Goal: Transaction & Acquisition: Purchase product/service

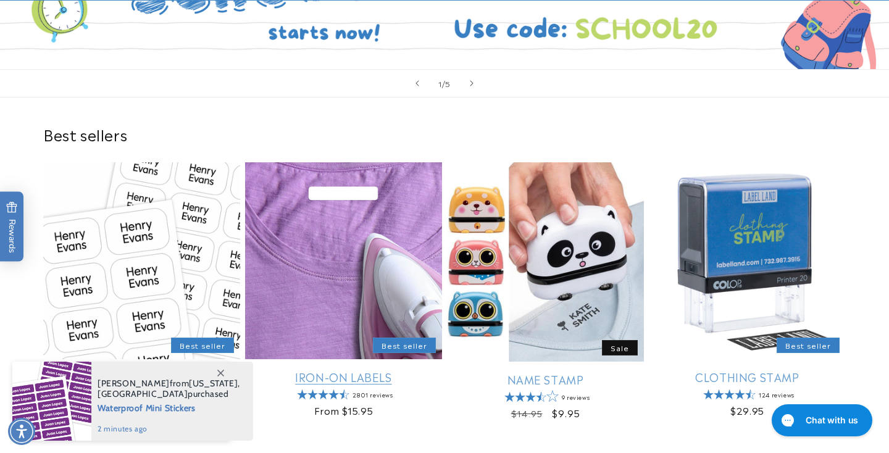
click at [341, 377] on link "Iron-On Labels" at bounding box center [343, 377] width 197 height 14
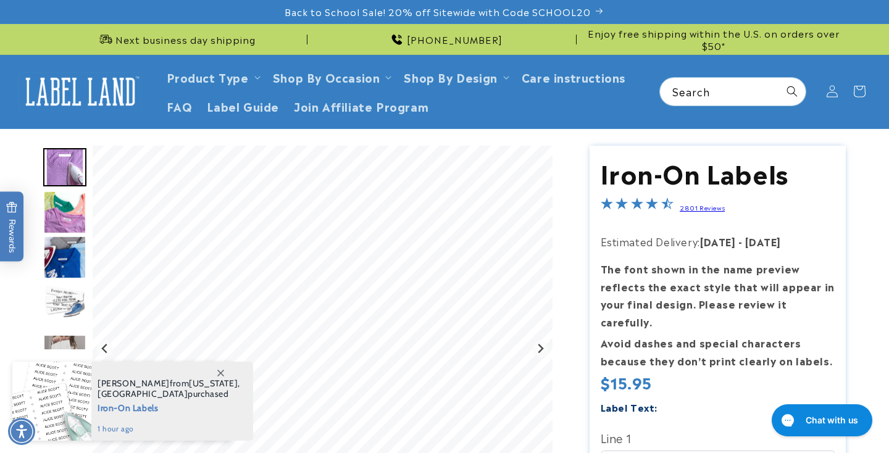
click at [219, 371] on icon at bounding box center [220, 373] width 7 height 7
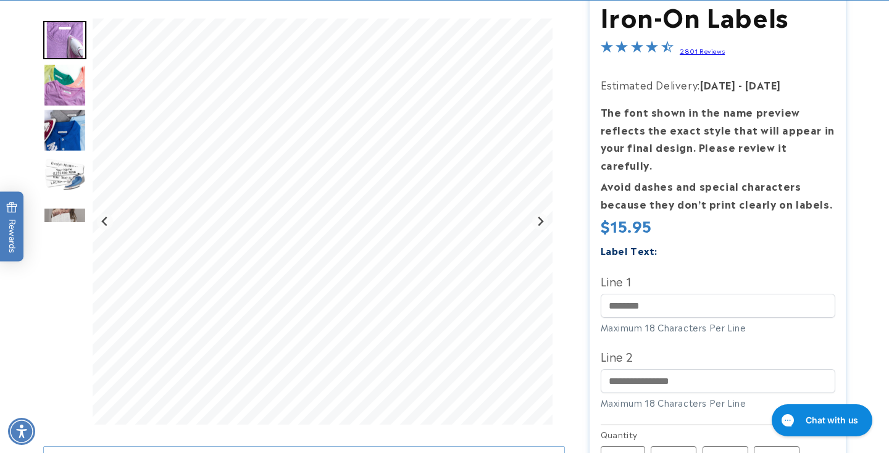
scroll to position [167, 0]
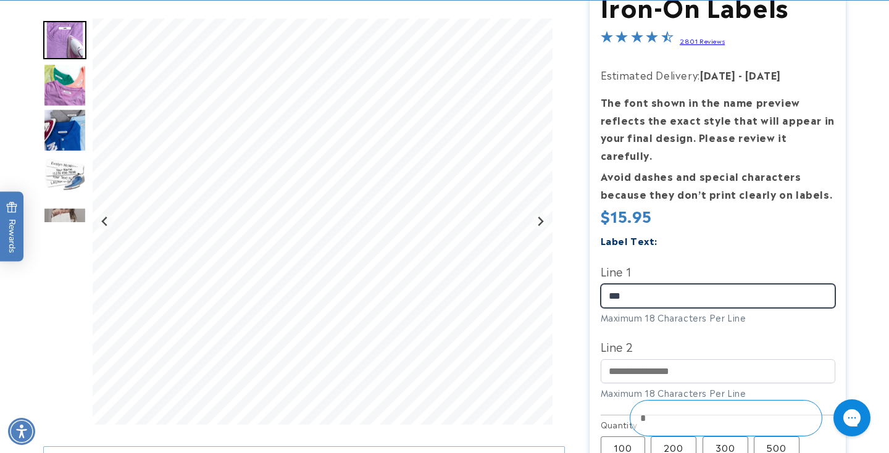
type input "***"
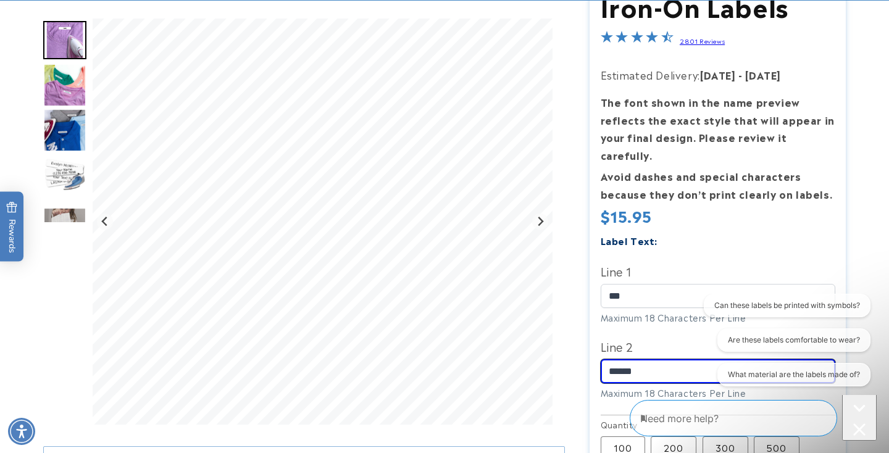
scroll to position [0, 0]
type input "*"
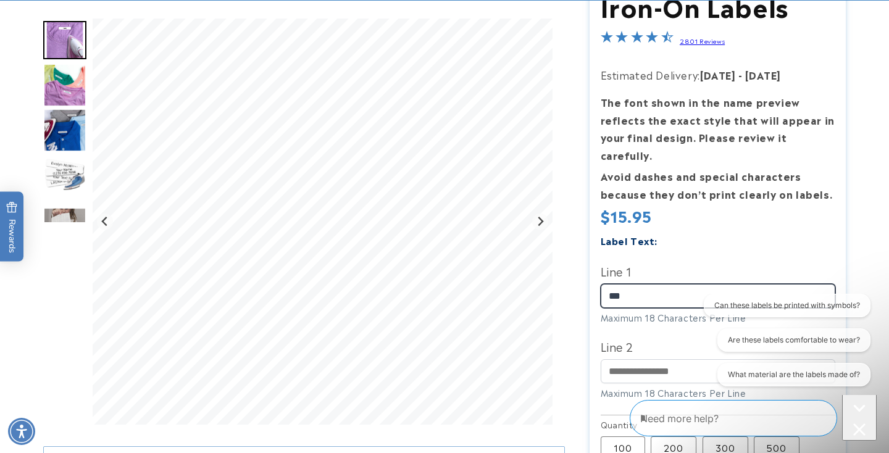
click at [641, 284] on input "***" at bounding box center [717, 296] width 234 height 24
type input "**********"
click at [683, 232] on div "Label Text:" at bounding box center [717, 240] width 234 height 17
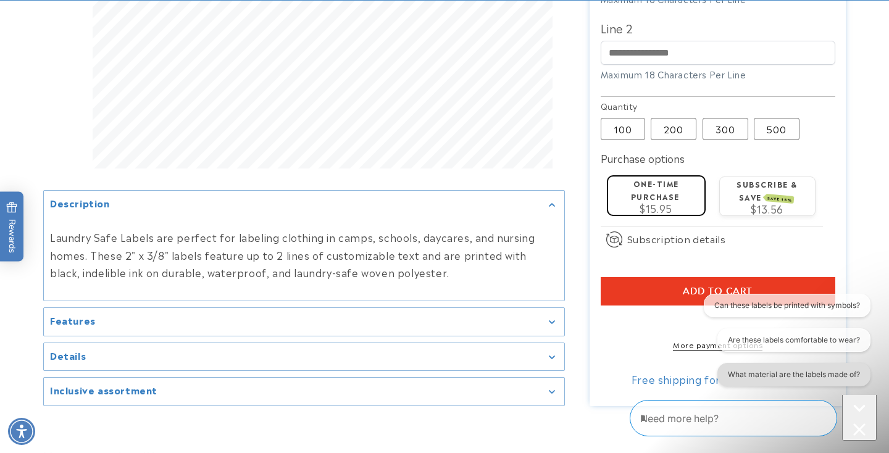
scroll to position [489, 0]
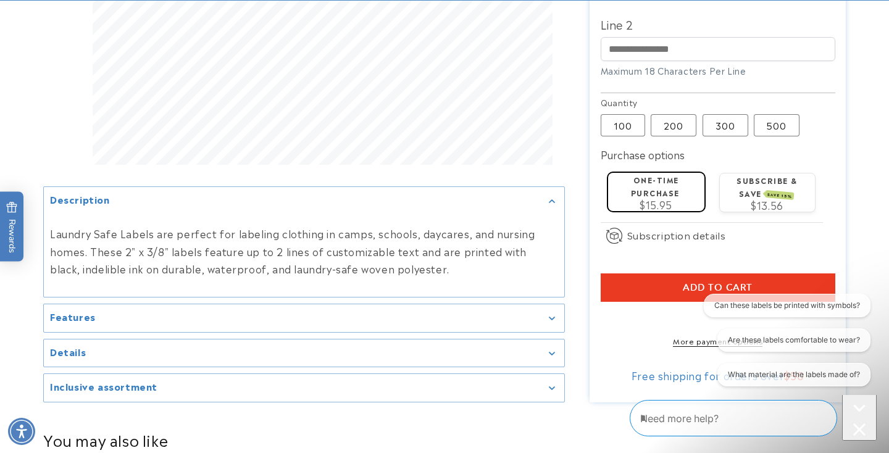
click at [853, 424] on icon "Close conversation starters" at bounding box center [859, 429] width 12 height 12
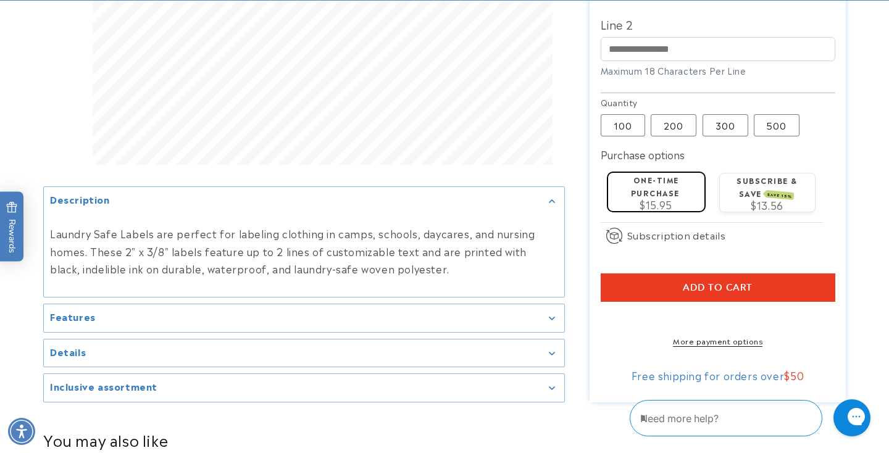
scroll to position [493, 0]
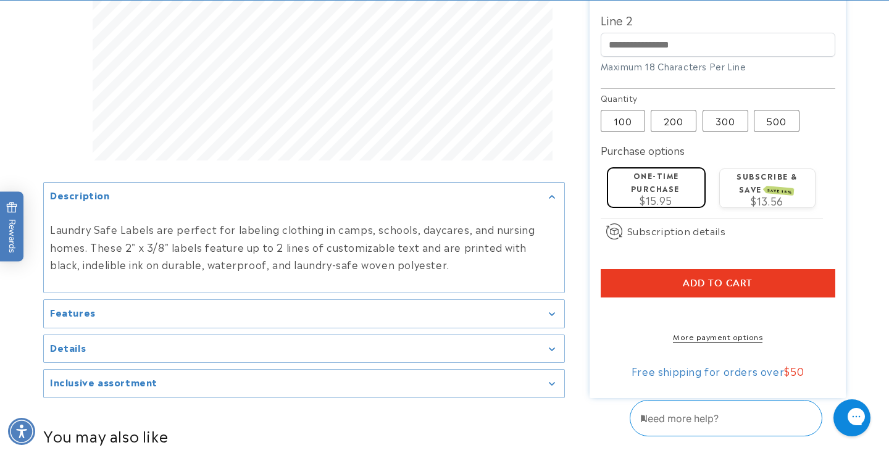
click at [454, 335] on summary "Details" at bounding box center [304, 349] width 520 height 28
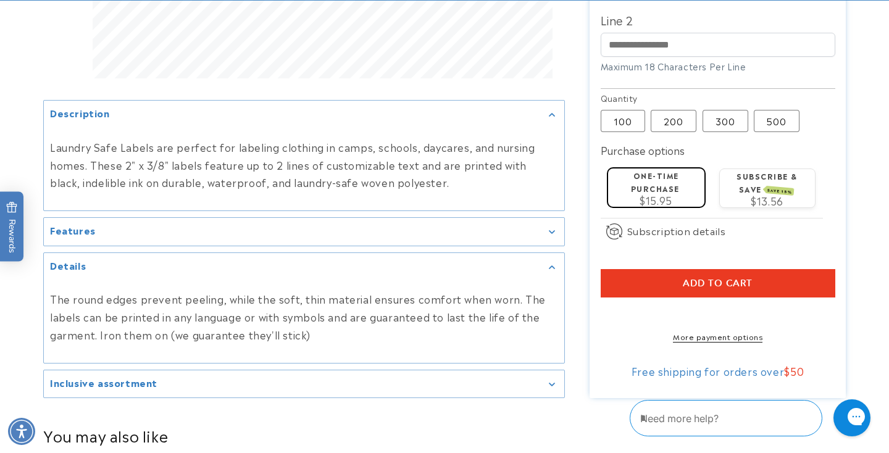
click at [562, 267] on summary "Details" at bounding box center [304, 267] width 520 height 28
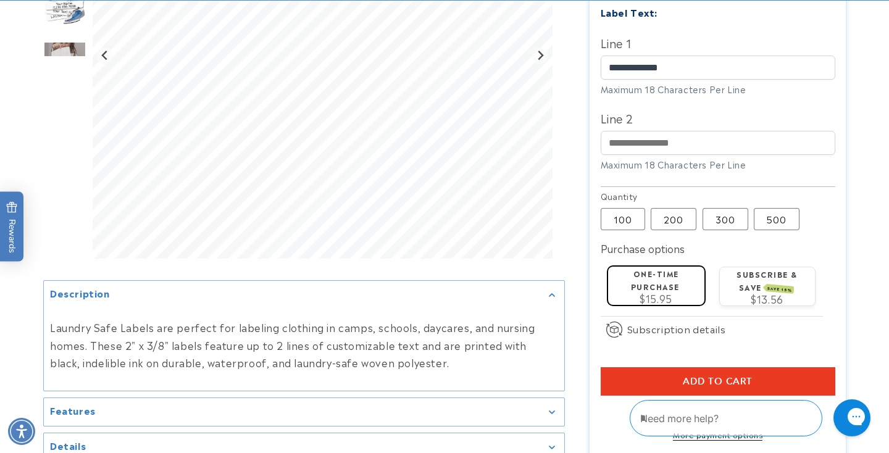
scroll to position [405, 0]
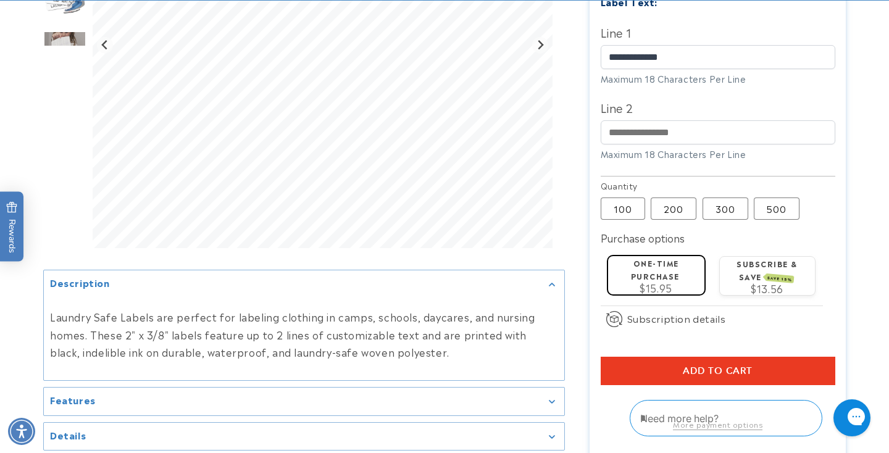
click at [637, 357] on button "Add to cart" at bounding box center [717, 371] width 234 height 28
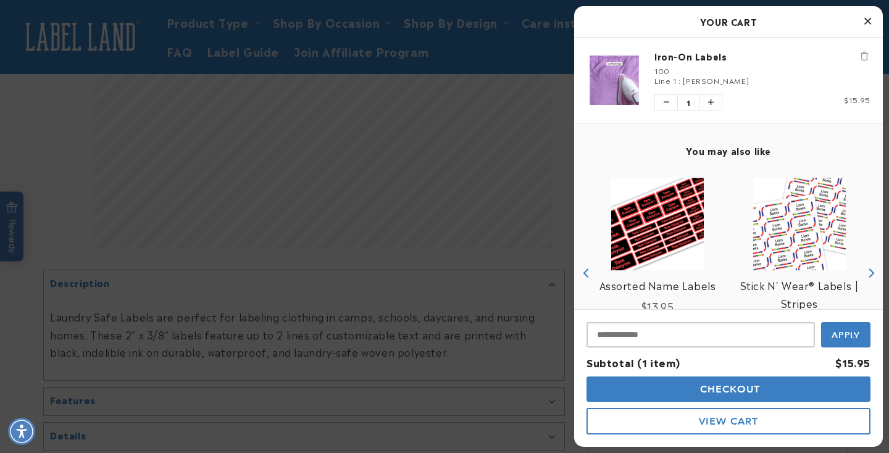
click at [673, 217] on img "product" at bounding box center [657, 224] width 93 height 93
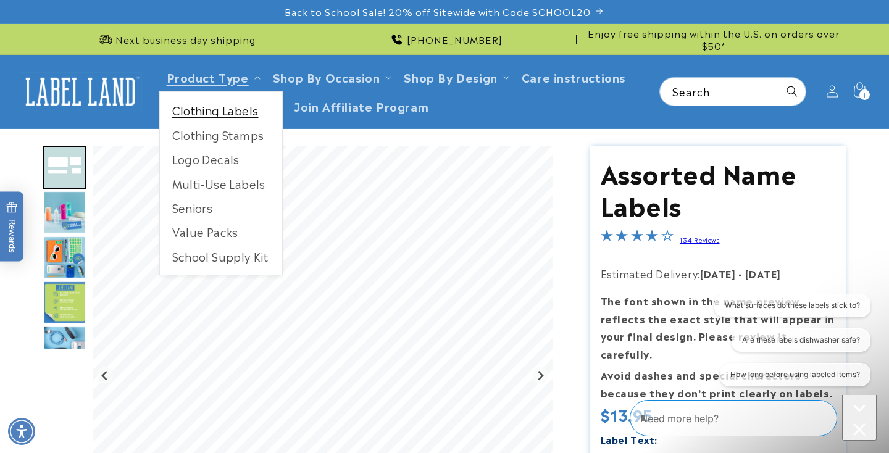
click at [239, 107] on link "Clothing Labels" at bounding box center [221, 110] width 122 height 24
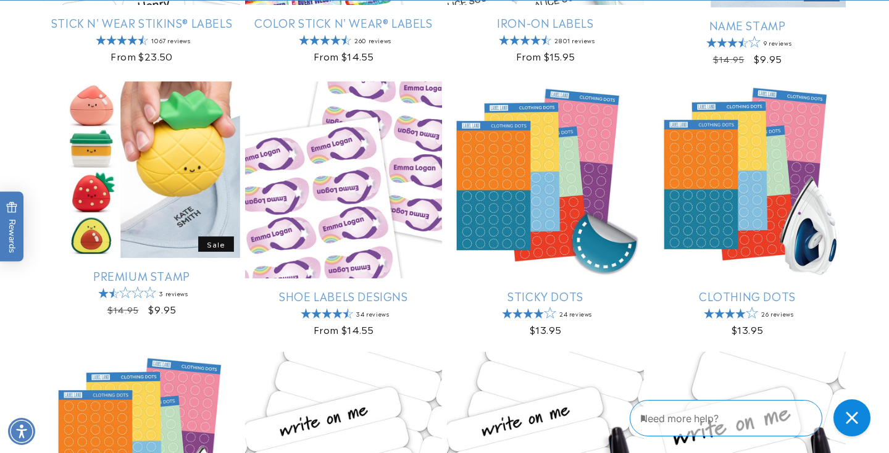
scroll to position [446, 0]
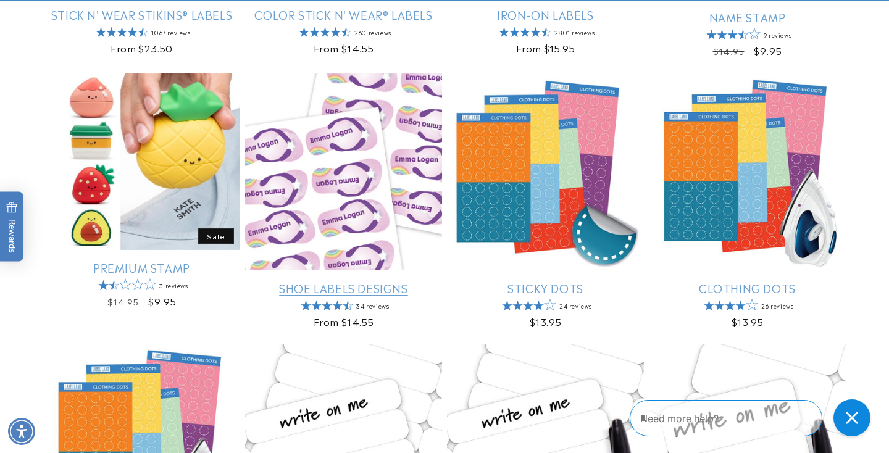
click at [363, 281] on link "Shoe Labels Designs" at bounding box center [343, 288] width 197 height 14
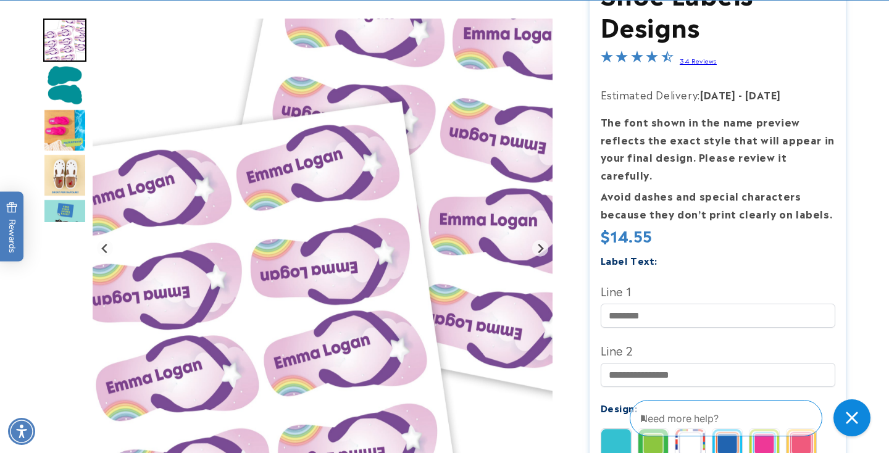
click at [64, 89] on img "Go to slide 2" at bounding box center [64, 85] width 43 height 43
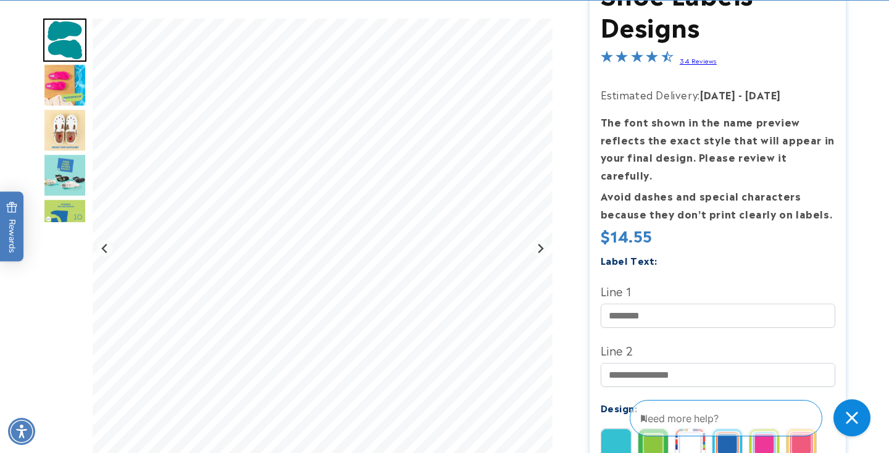
click at [65, 88] on img "Go to slide 3" at bounding box center [64, 85] width 43 height 43
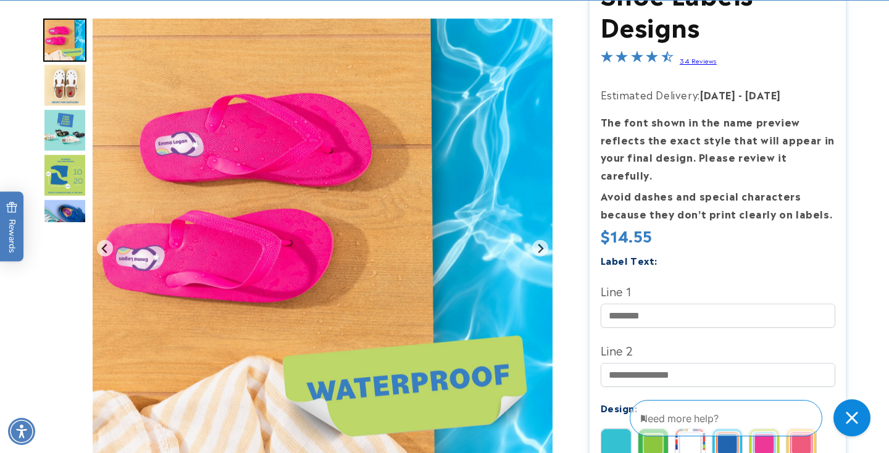
click at [66, 93] on img "Go to slide 4" at bounding box center [64, 85] width 43 height 43
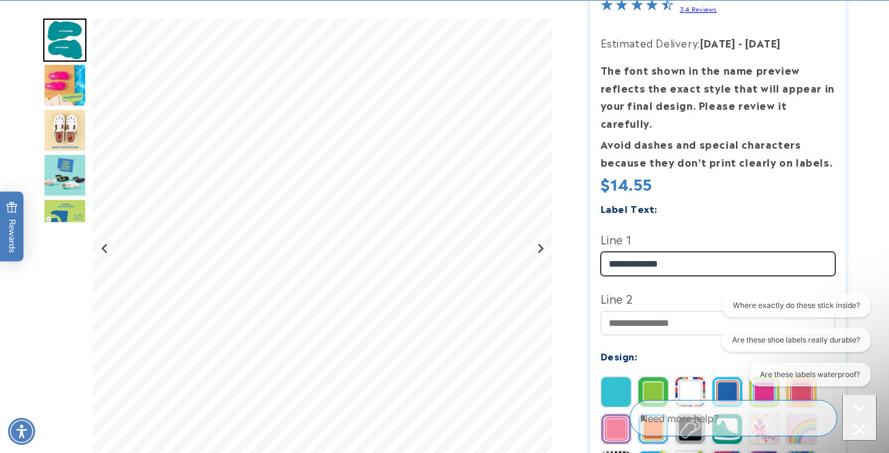
type input "**********"
click at [742, 229] on label "Line 1" at bounding box center [717, 239] width 234 height 20
click at [742, 252] on input "**********" at bounding box center [717, 264] width 234 height 24
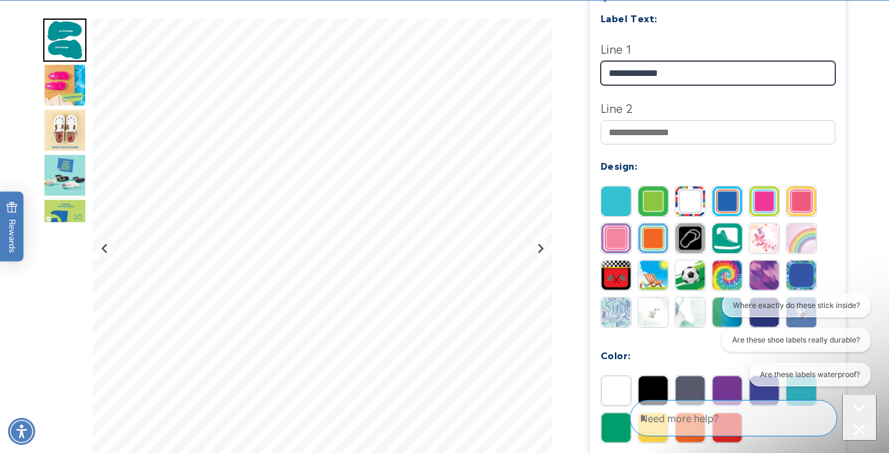
scroll to position [424, 0]
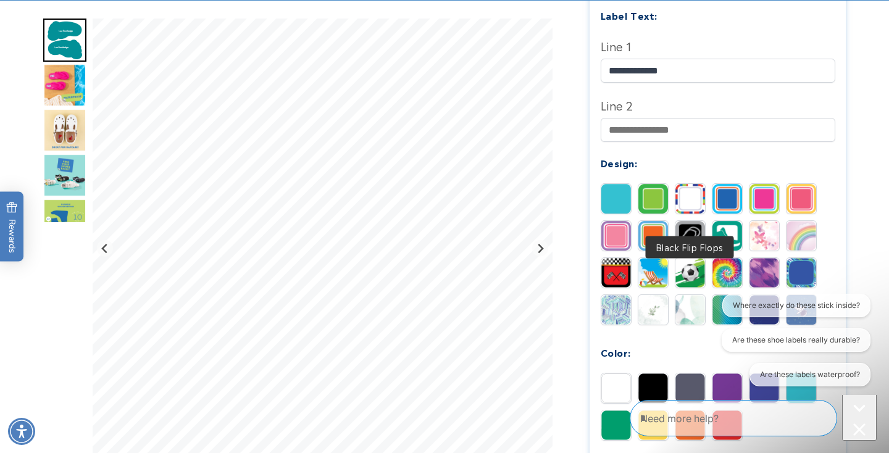
click at [689, 221] on img at bounding box center [690, 236] width 30 height 30
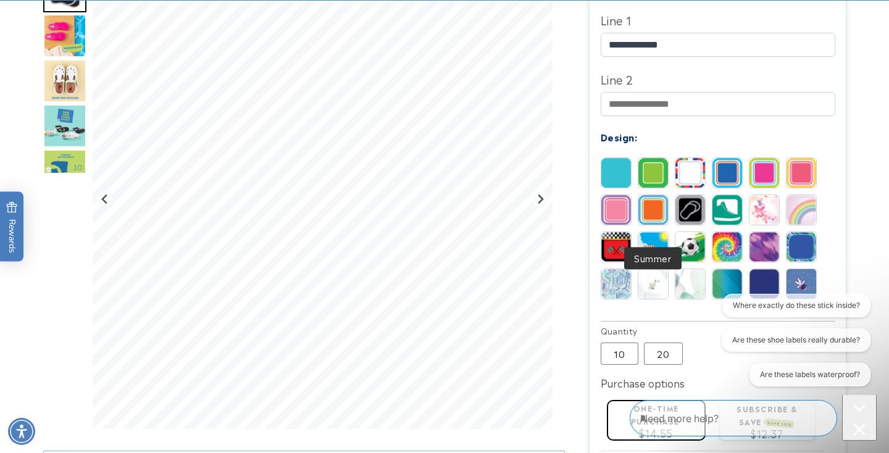
scroll to position [451, 0]
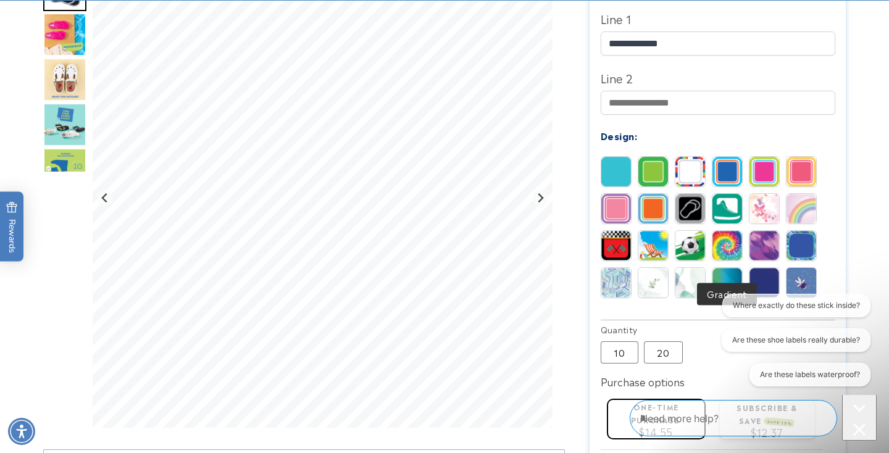
click at [723, 268] on img at bounding box center [727, 283] width 30 height 30
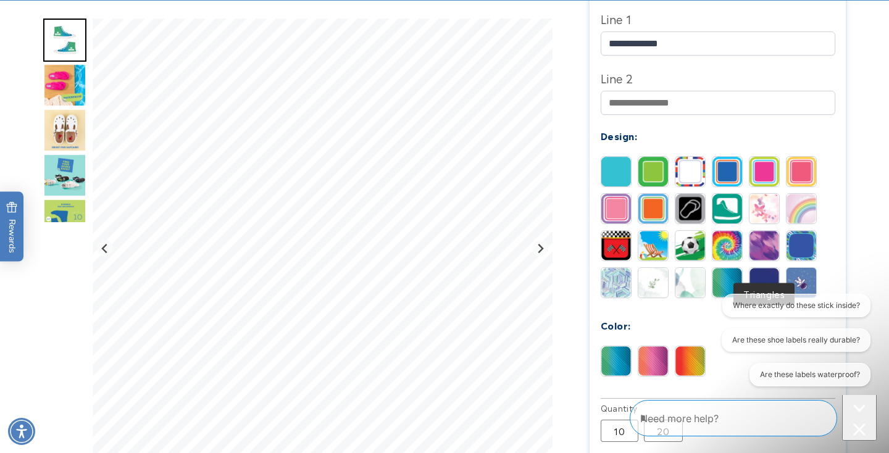
click at [758, 268] on img at bounding box center [764, 283] width 30 height 30
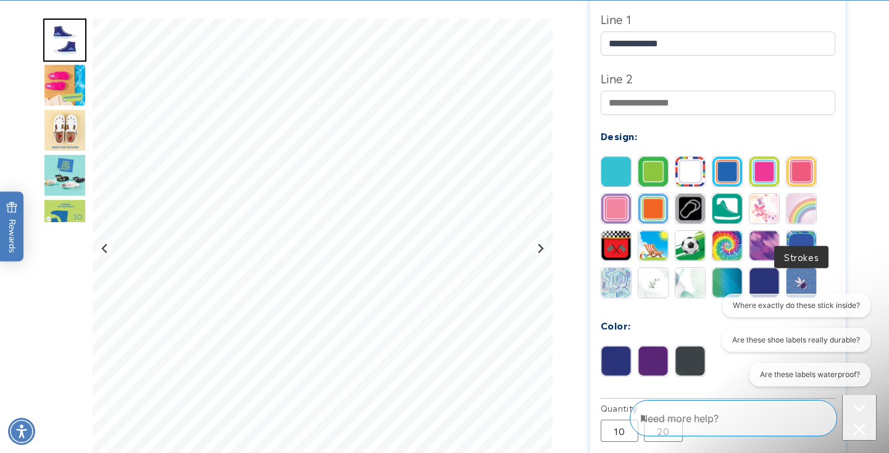
click at [797, 231] on img at bounding box center [801, 246] width 30 height 30
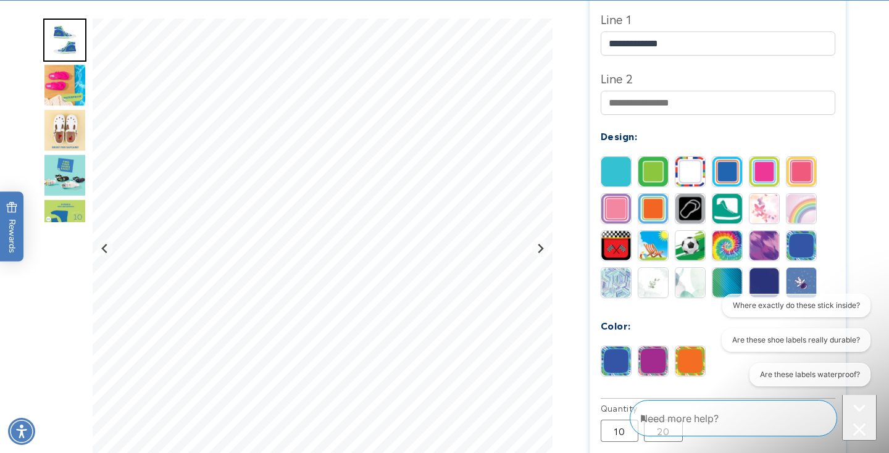
click at [613, 268] on img at bounding box center [616, 283] width 30 height 30
click at [652, 194] on img at bounding box center [653, 209] width 30 height 30
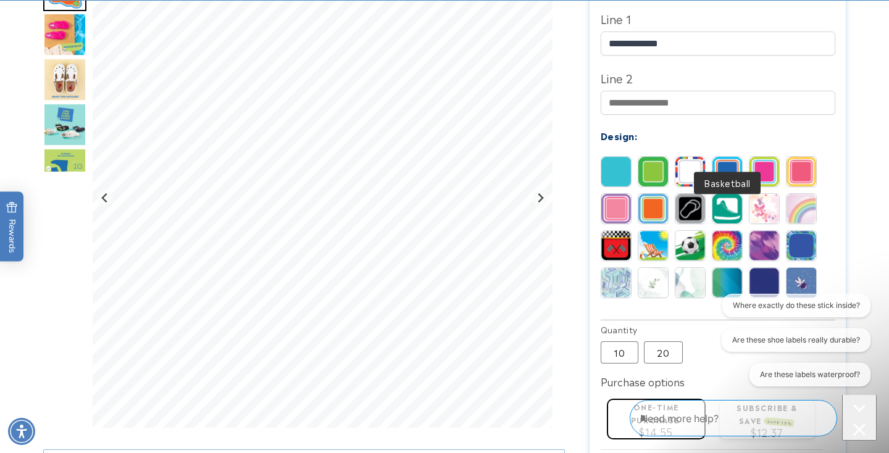
click at [726, 157] on img at bounding box center [727, 172] width 30 height 30
click at [723, 268] on img at bounding box center [727, 283] width 30 height 30
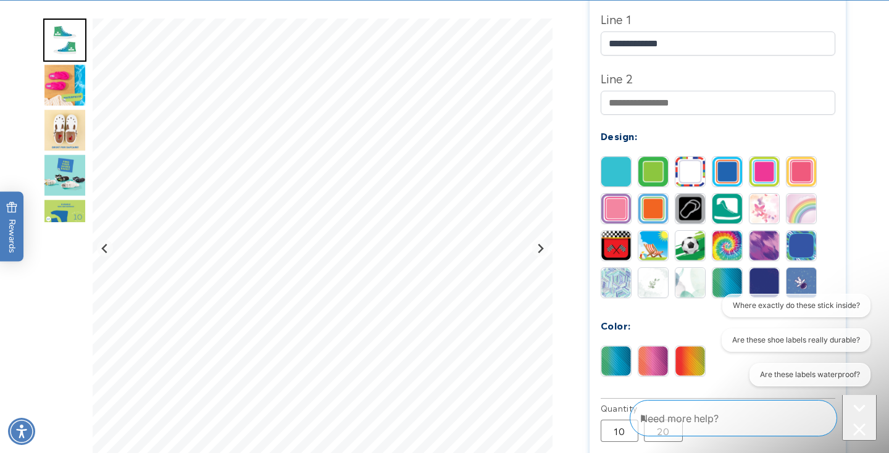
click at [758, 268] on img at bounding box center [764, 283] width 30 height 30
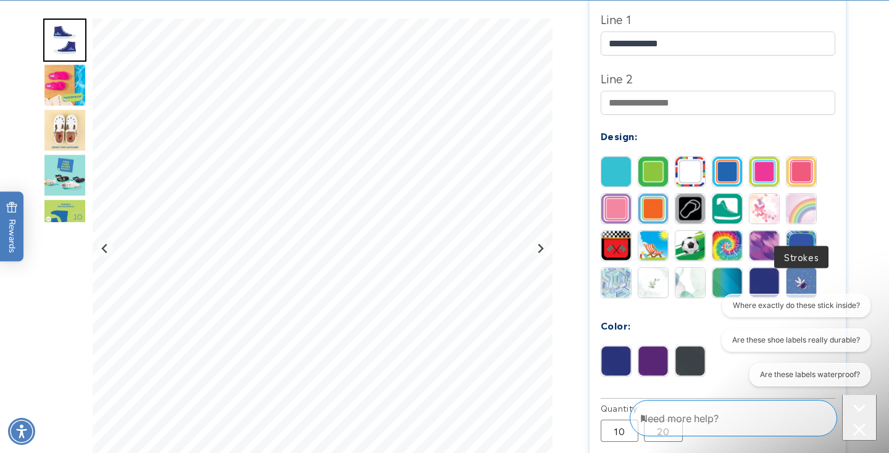
click at [799, 231] on img at bounding box center [801, 246] width 30 height 30
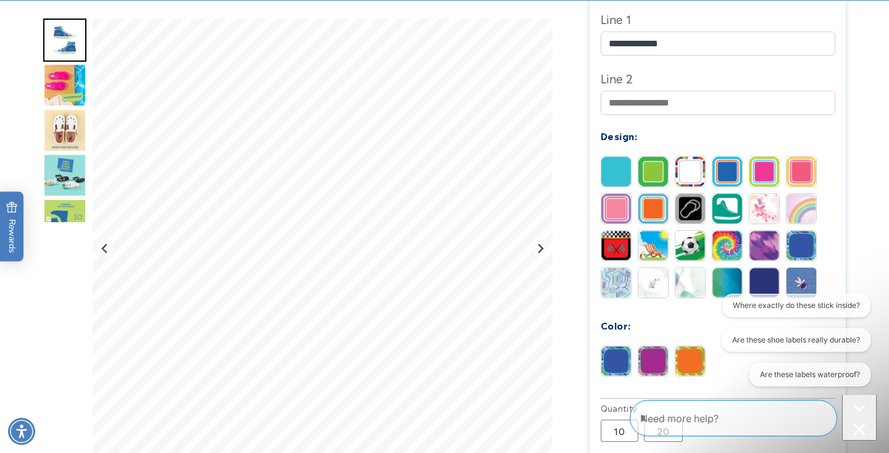
click at [683, 231] on img at bounding box center [690, 246] width 30 height 30
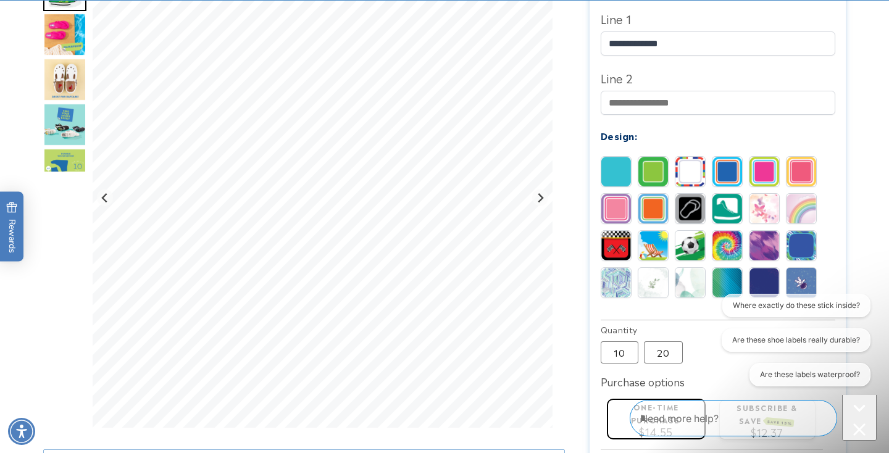
click at [648, 231] on img at bounding box center [653, 246] width 30 height 30
click at [610, 231] on img at bounding box center [616, 246] width 30 height 30
click at [726, 268] on img at bounding box center [727, 283] width 30 height 30
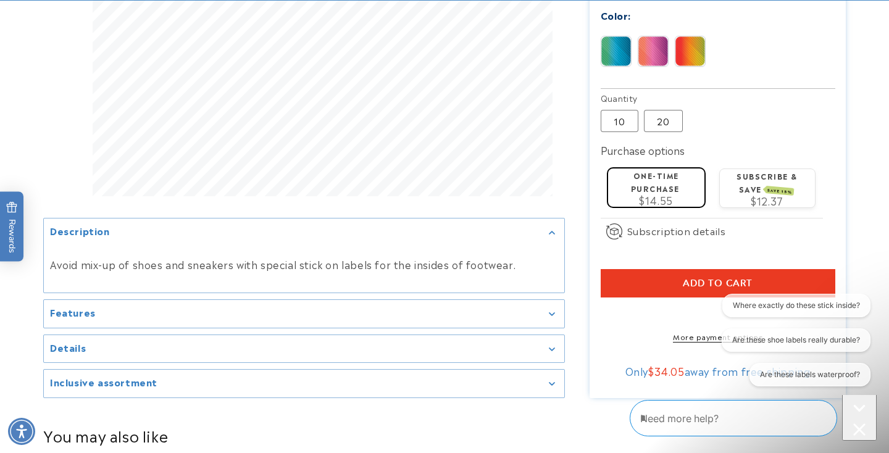
scroll to position [767, 0]
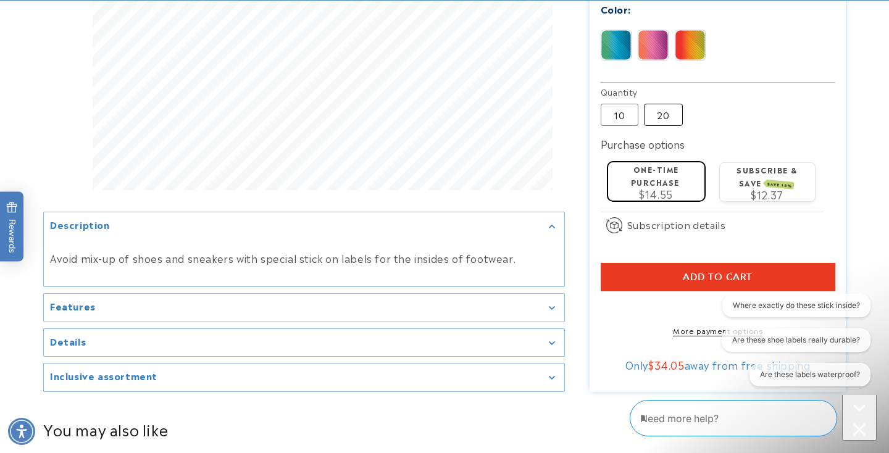
click at [663, 104] on label "20 Variant sold out or unavailable" at bounding box center [663, 115] width 39 height 22
click at [626, 104] on label "10 Variant sold out or unavailable" at bounding box center [619, 115] width 38 height 22
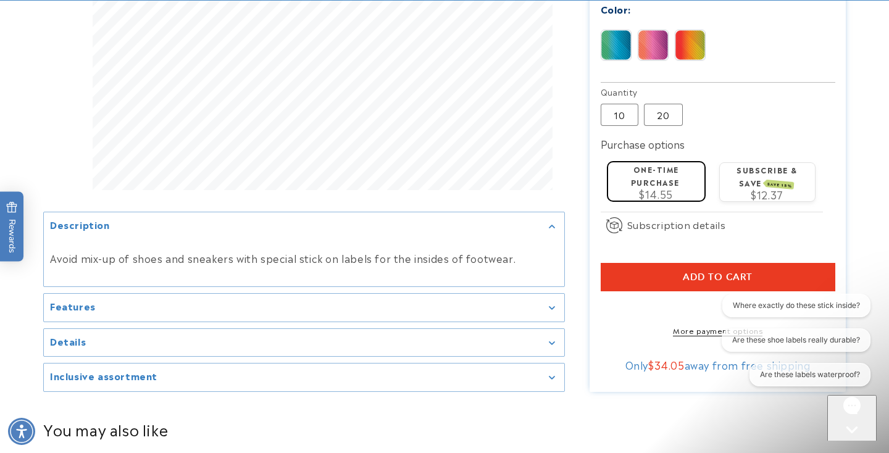
click at [745, 263] on button "Add to cart" at bounding box center [717, 277] width 234 height 28
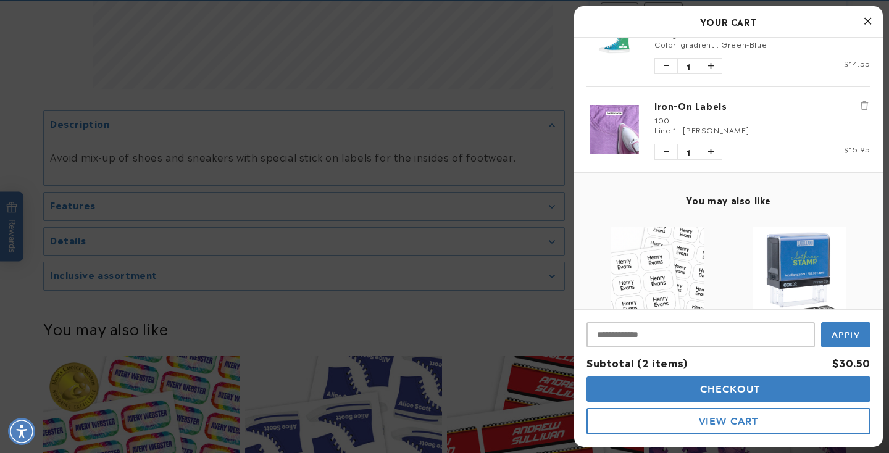
scroll to position [57, 0]
click at [865, 19] on icon "Close Cart" at bounding box center [867, 20] width 7 height 11
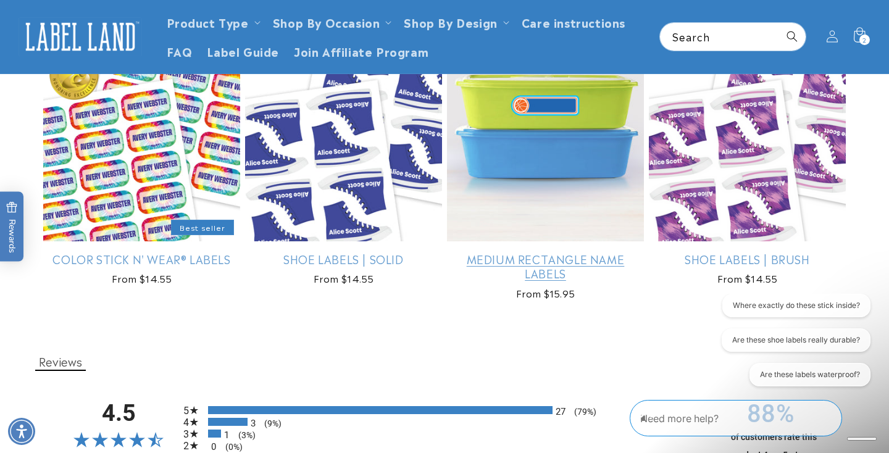
scroll to position [1165, 0]
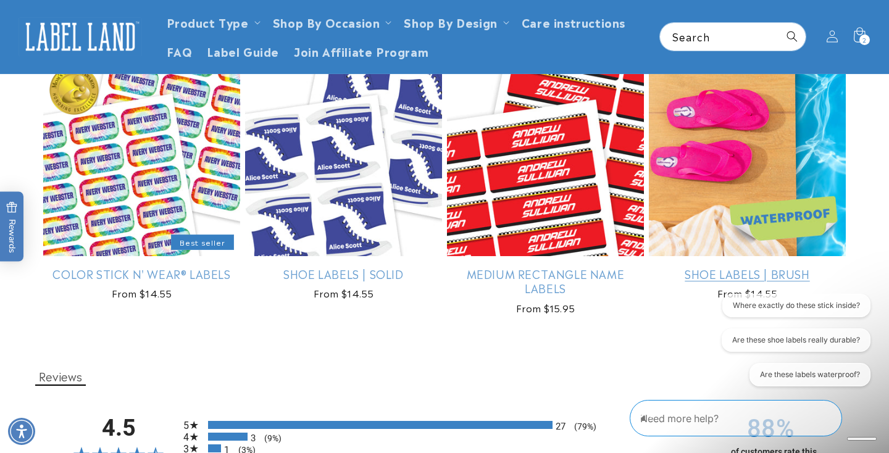
click at [713, 267] on link "Shoe Labels | Brush" at bounding box center [747, 274] width 197 height 14
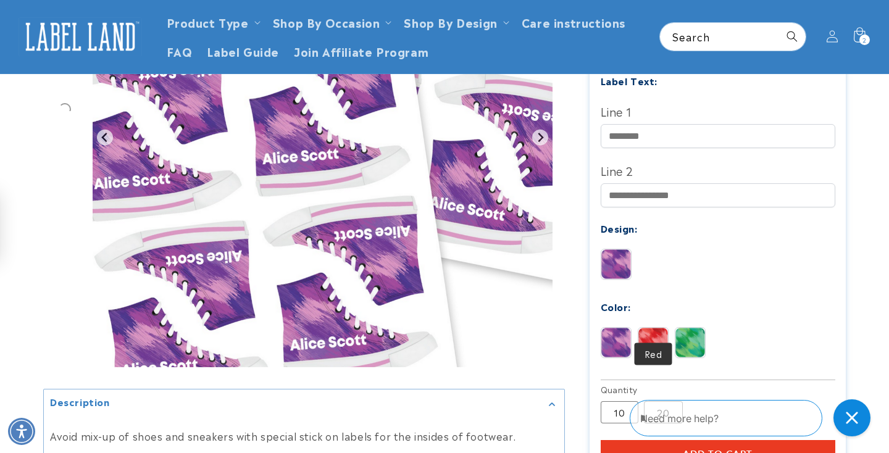
click at [651, 328] on img at bounding box center [653, 343] width 30 height 30
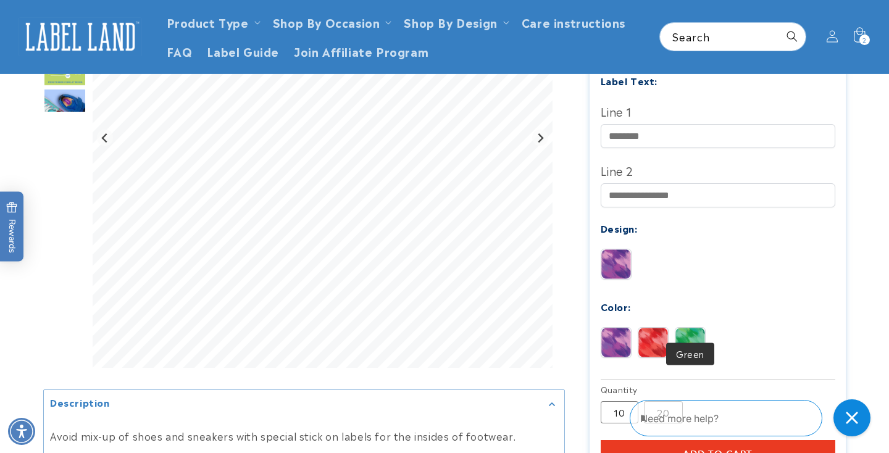
click at [694, 328] on img at bounding box center [690, 343] width 30 height 30
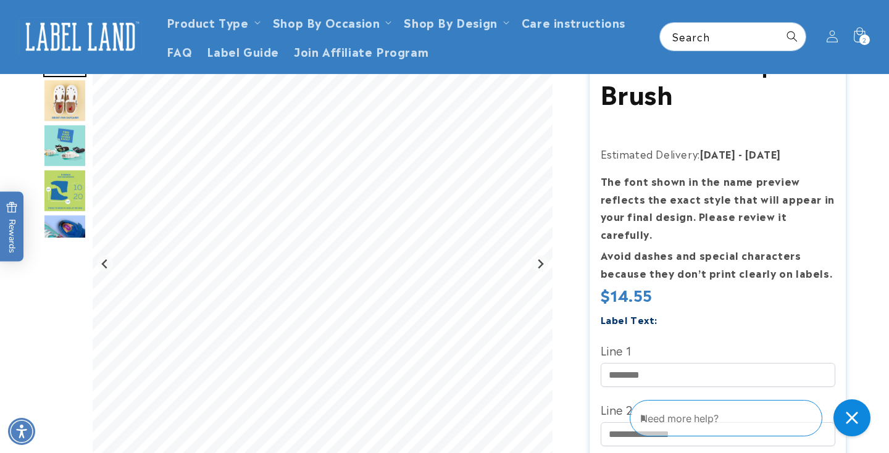
scroll to position [99, 0]
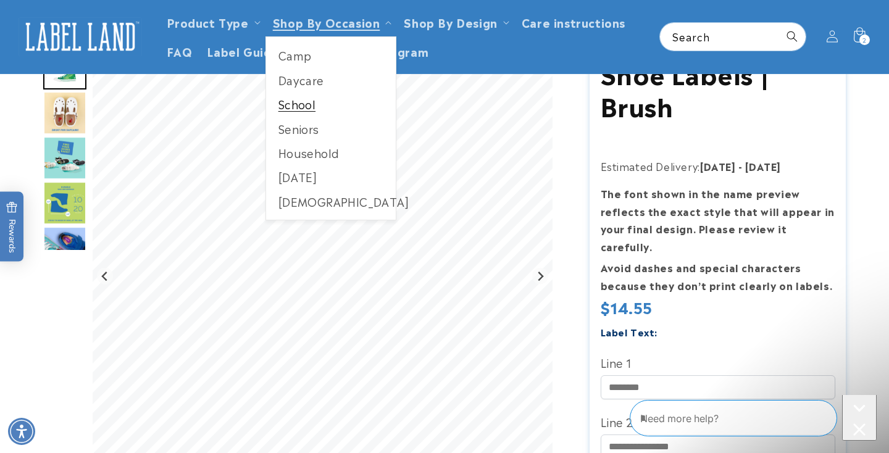
click at [296, 102] on link "School" at bounding box center [331, 104] width 130 height 24
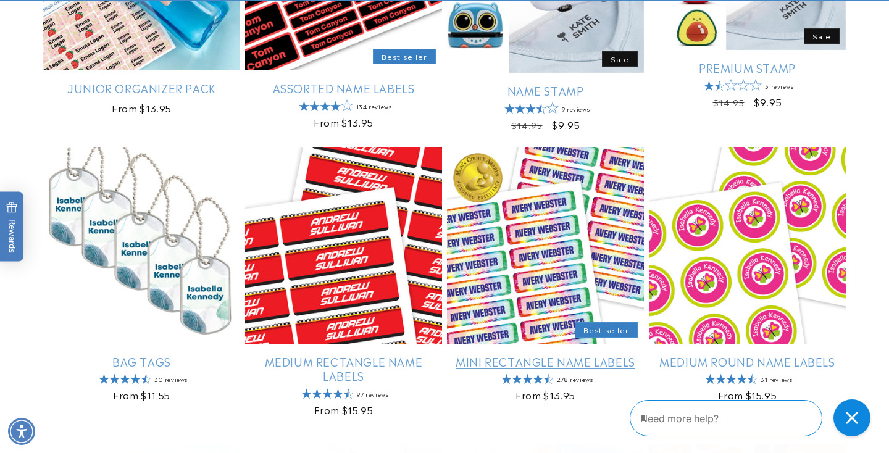
scroll to position [645, 0]
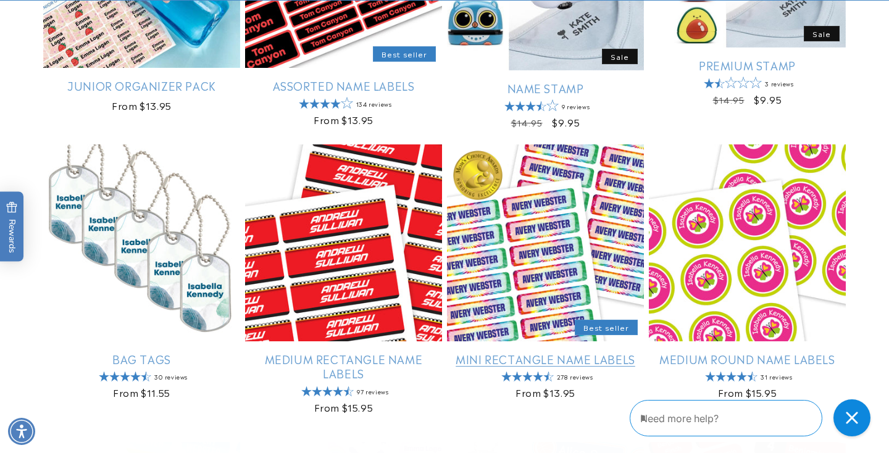
click at [518, 359] on link "Mini Rectangle Name Labels" at bounding box center [545, 359] width 197 height 14
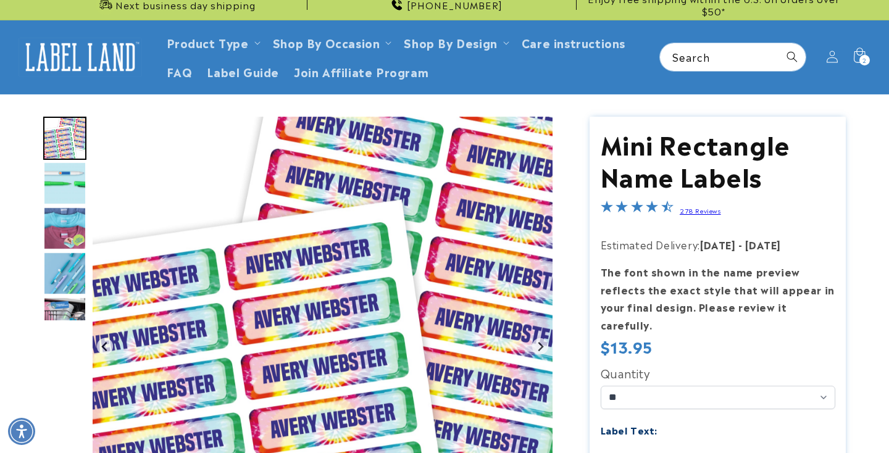
scroll to position [331, 0]
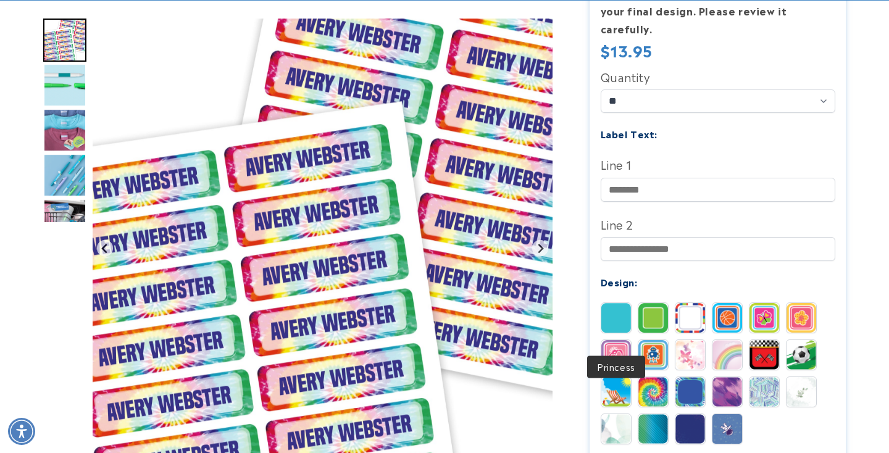
click at [616, 303] on img at bounding box center [616, 318] width 30 height 30
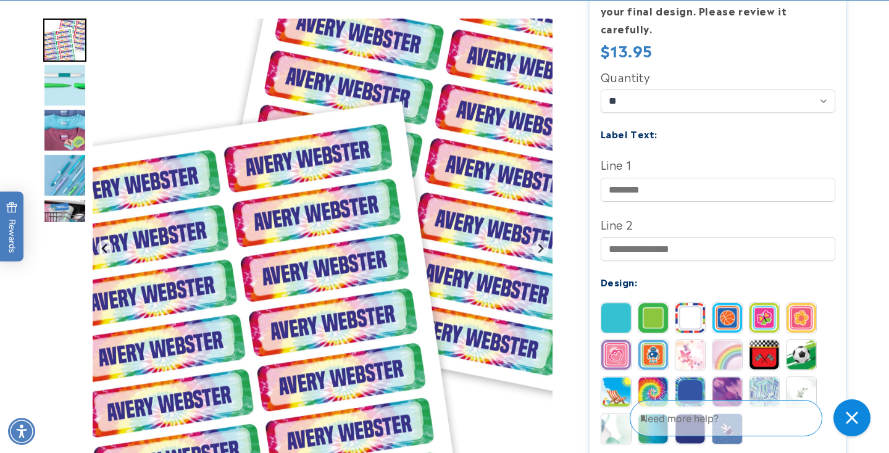
scroll to position [0, 0]
click at [656, 303] on img at bounding box center [653, 318] width 30 height 30
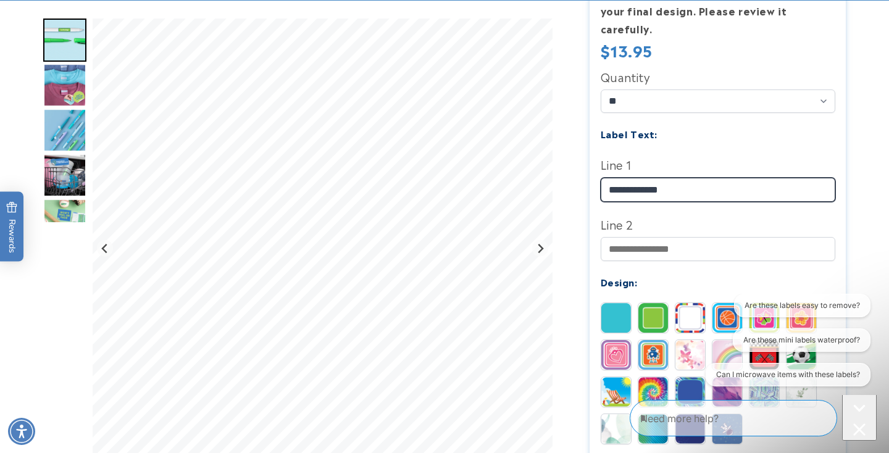
type input "**********"
click at [674, 249] on div "**********" at bounding box center [717, 323] width 234 height 512
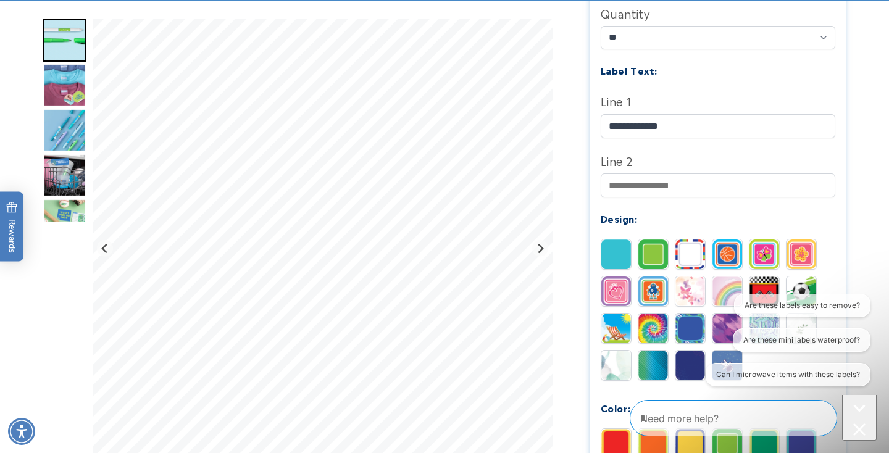
scroll to position [409, 0]
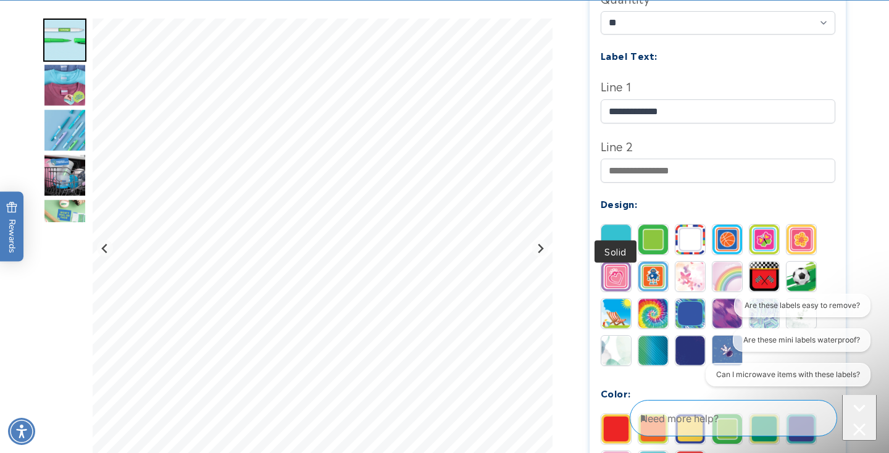
click at [623, 225] on img at bounding box center [616, 240] width 30 height 30
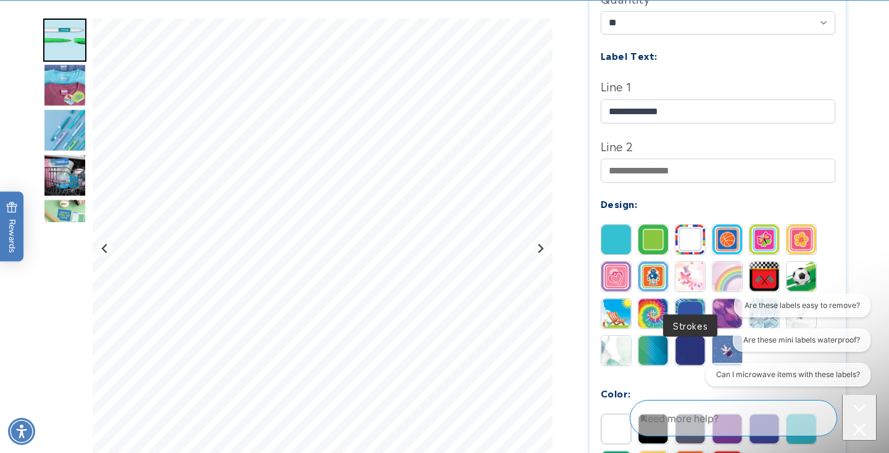
click at [689, 299] on img at bounding box center [690, 314] width 30 height 30
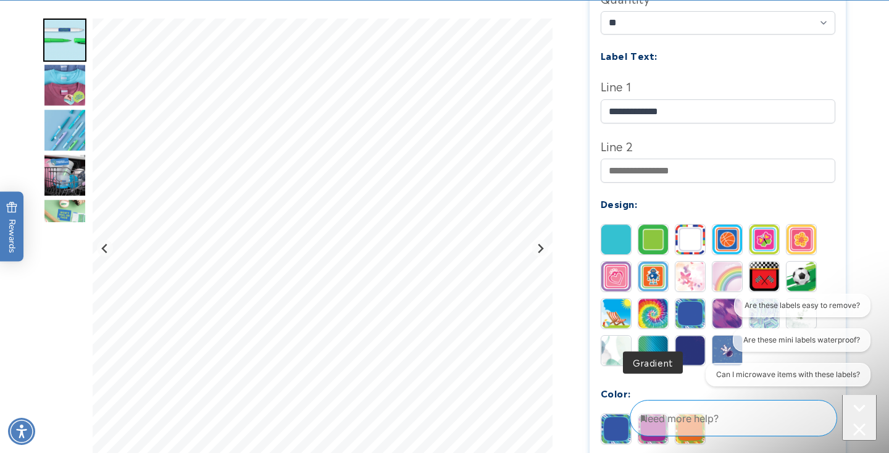
click at [690, 331] on iframe at bounding box center [783, 346] width 186 height 104
click at [686, 336] on img at bounding box center [690, 351] width 30 height 30
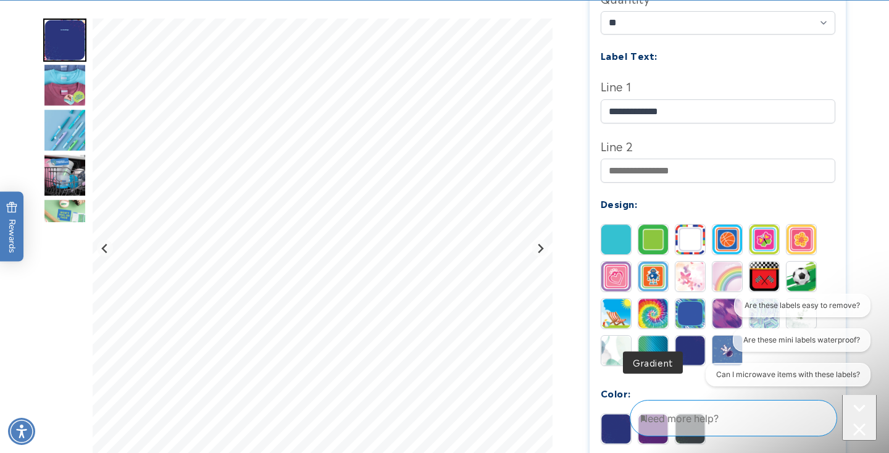
click at [652, 336] on img at bounding box center [653, 351] width 30 height 30
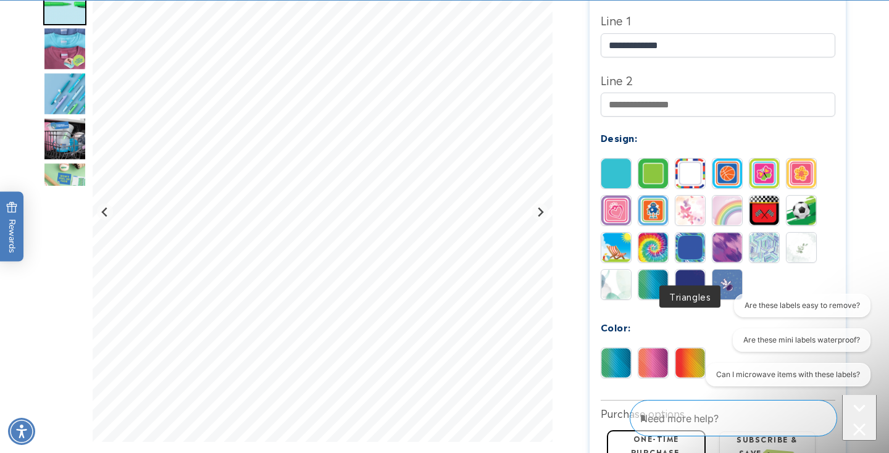
scroll to position [476, 0]
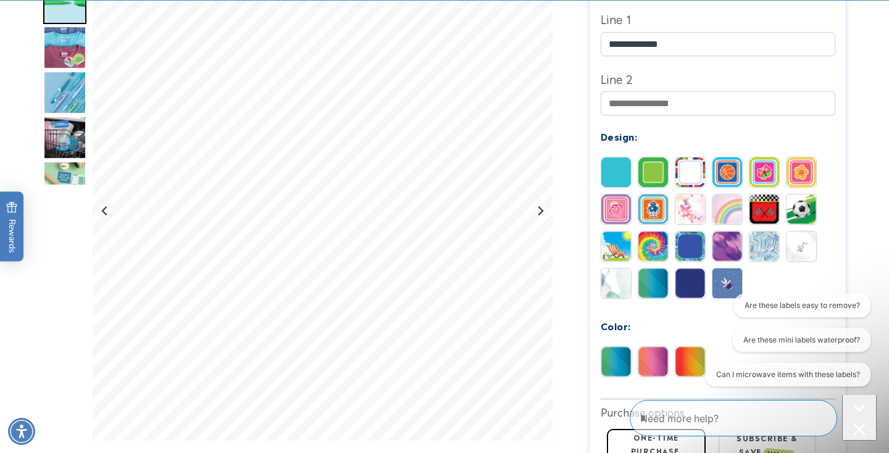
click at [757, 231] on img at bounding box center [764, 246] width 30 height 30
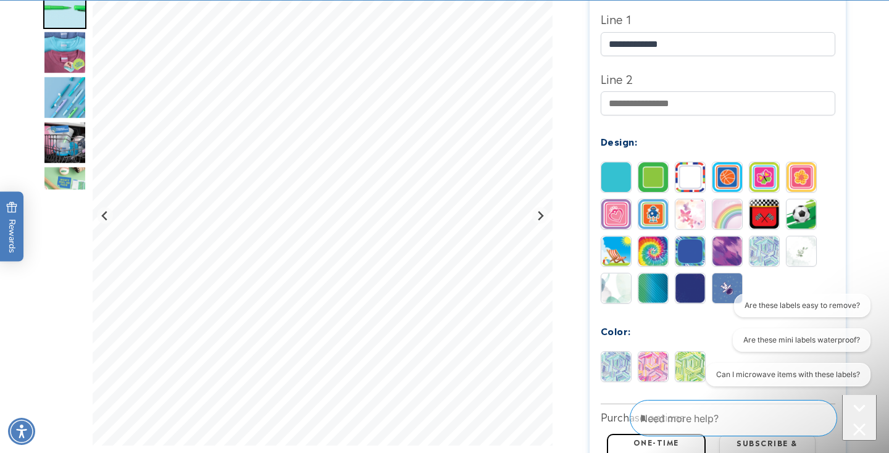
click at [654, 162] on img at bounding box center [653, 177] width 30 height 30
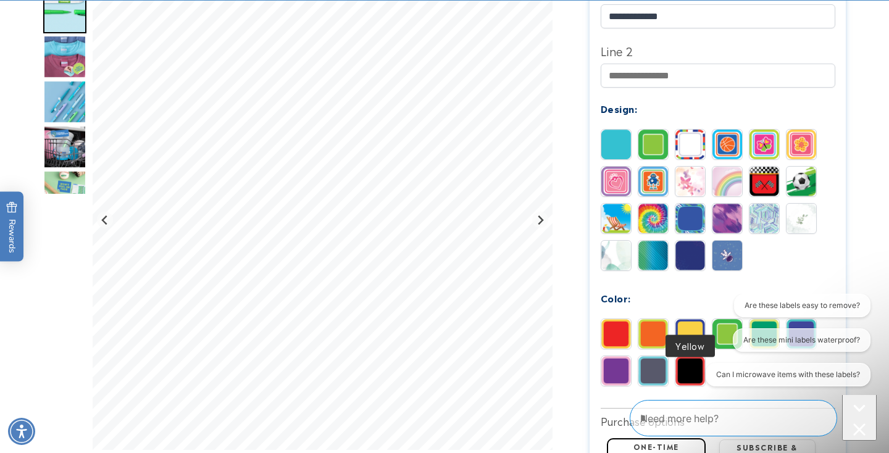
scroll to position [553, 0]
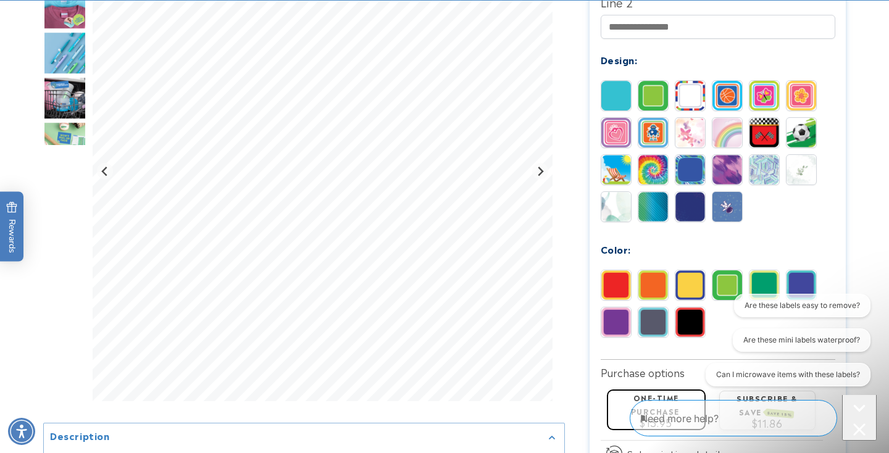
click at [855, 423] on icon "Close conversation starters" at bounding box center [859, 429] width 12 height 12
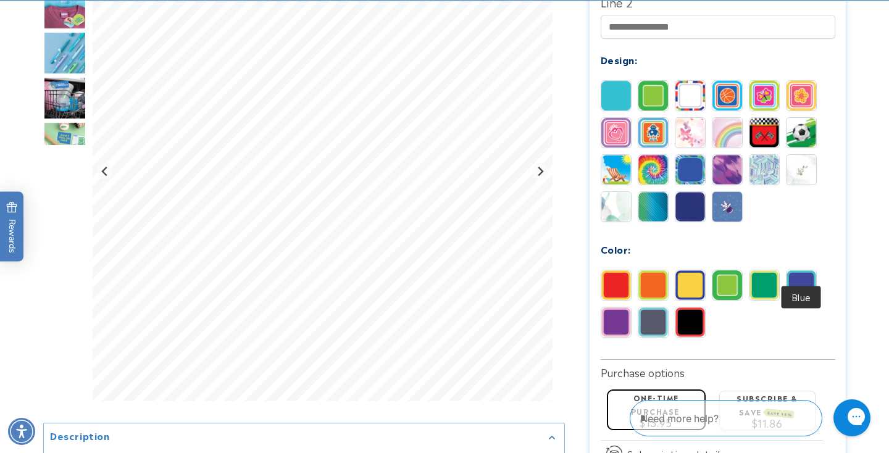
click at [796, 270] on img at bounding box center [801, 285] width 30 height 30
click at [616, 307] on img at bounding box center [616, 322] width 30 height 30
click at [662, 307] on img at bounding box center [653, 322] width 30 height 30
click at [694, 270] on img at bounding box center [690, 285] width 30 height 30
click at [720, 270] on img at bounding box center [727, 285] width 30 height 30
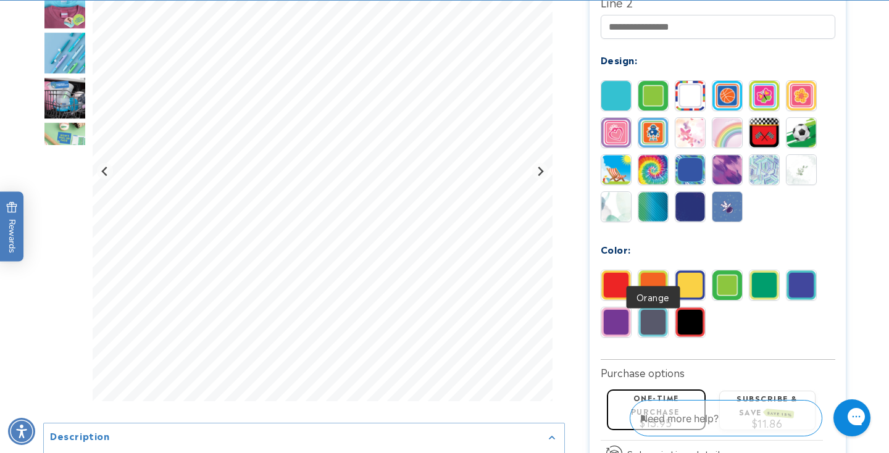
click at [654, 270] on img at bounding box center [653, 285] width 30 height 30
click at [622, 270] on img at bounding box center [616, 285] width 30 height 30
click at [662, 307] on img at bounding box center [653, 322] width 30 height 30
click at [683, 307] on img at bounding box center [690, 322] width 30 height 30
click at [761, 270] on img at bounding box center [764, 285] width 30 height 30
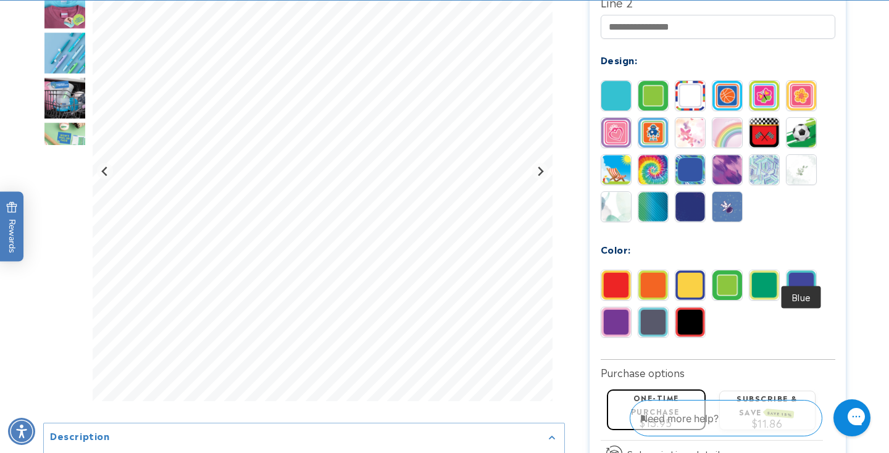
click at [805, 270] on img at bounding box center [801, 285] width 30 height 30
click at [685, 155] on img at bounding box center [690, 170] width 30 height 30
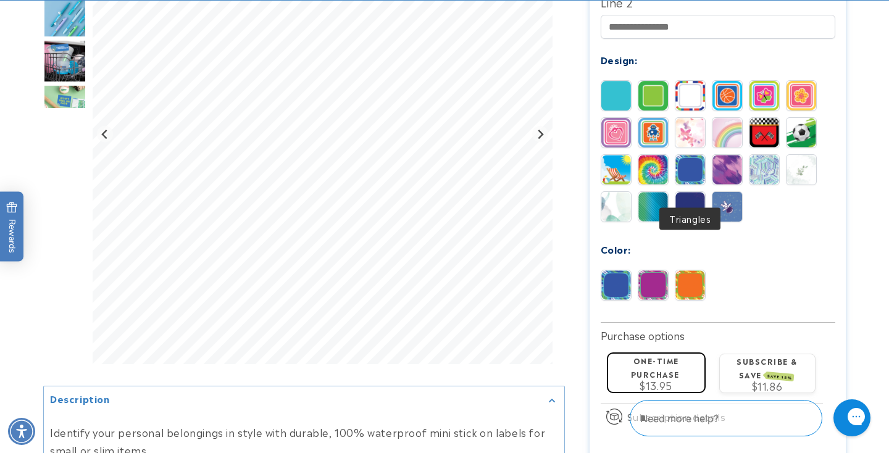
click at [684, 192] on img at bounding box center [690, 207] width 30 height 30
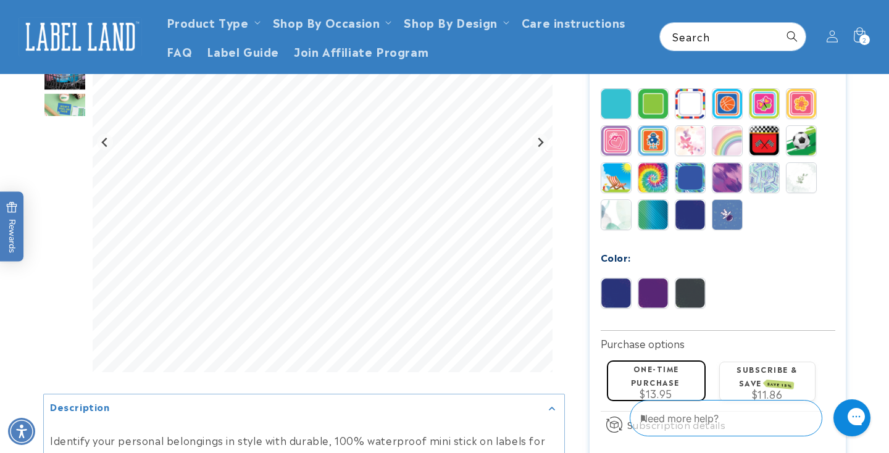
scroll to position [537, 0]
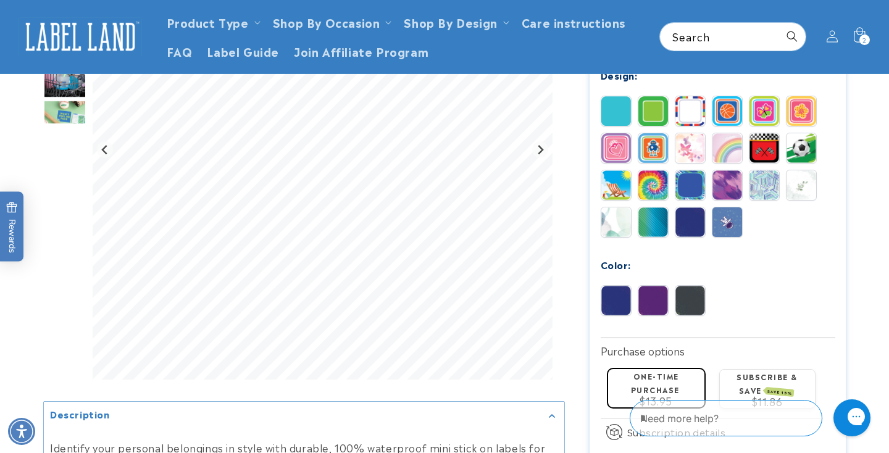
click at [682, 286] on img at bounding box center [690, 301] width 30 height 30
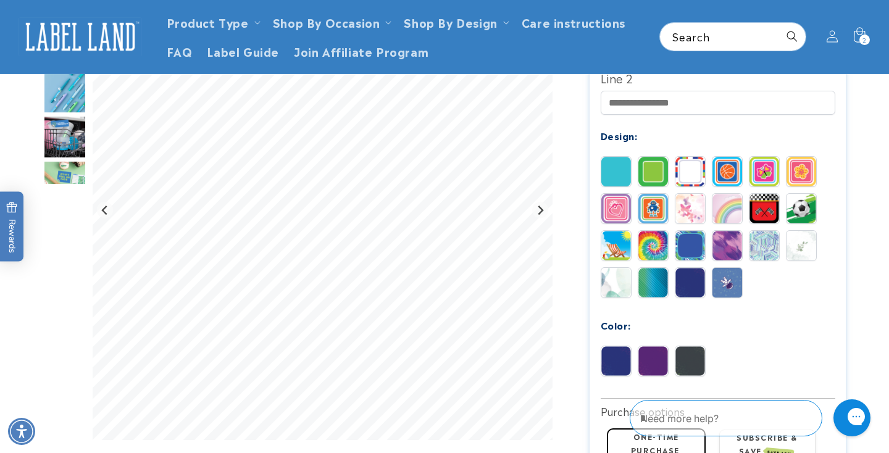
scroll to position [465, 0]
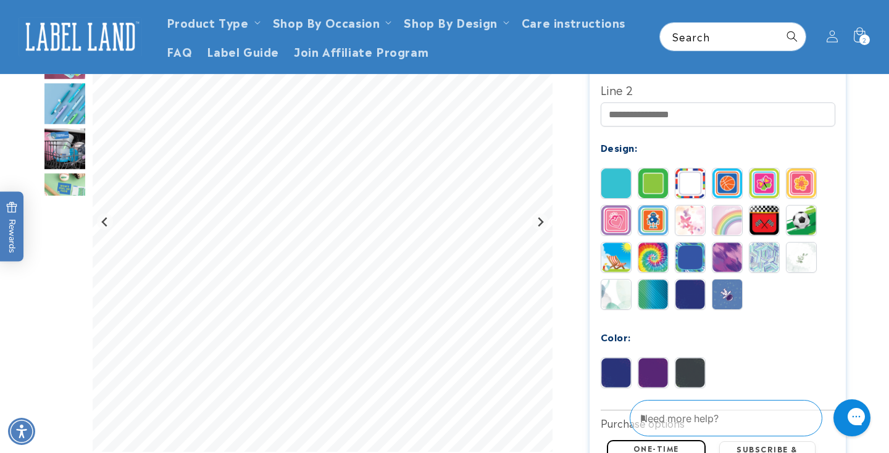
click at [652, 358] on img at bounding box center [653, 373] width 30 height 30
click at [612, 168] on img at bounding box center [616, 183] width 30 height 30
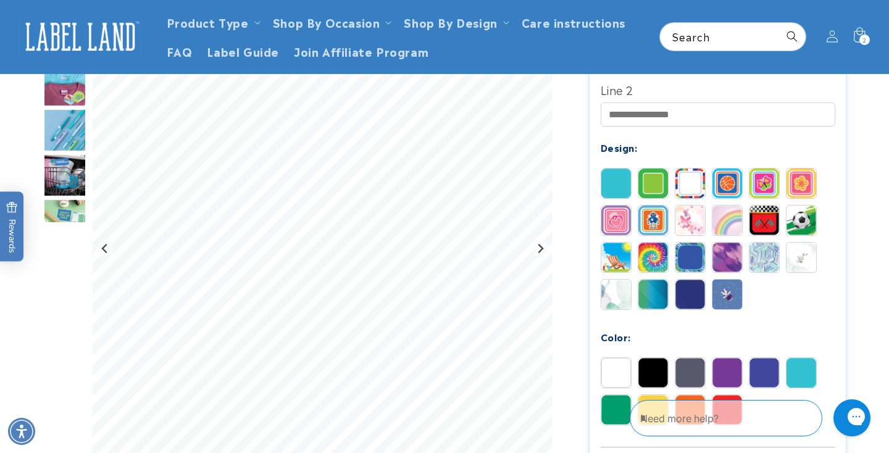
click at [726, 358] on img at bounding box center [727, 373] width 30 height 30
click at [777, 358] on img at bounding box center [764, 373] width 30 height 30
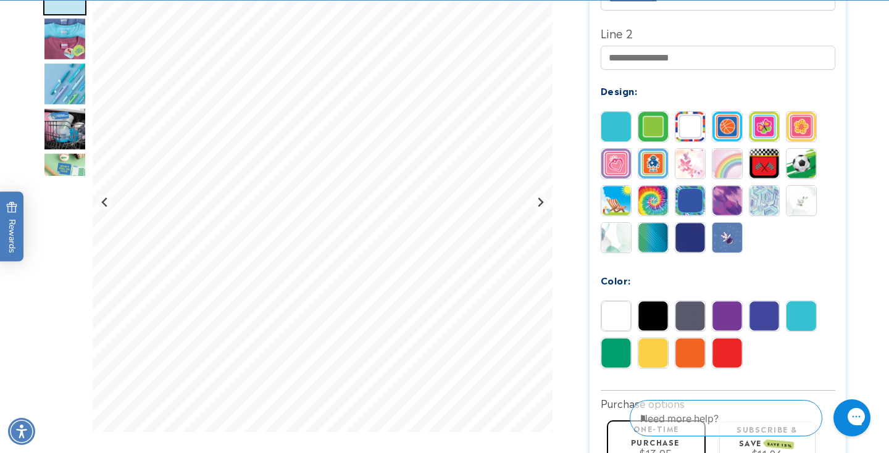
scroll to position [537, 0]
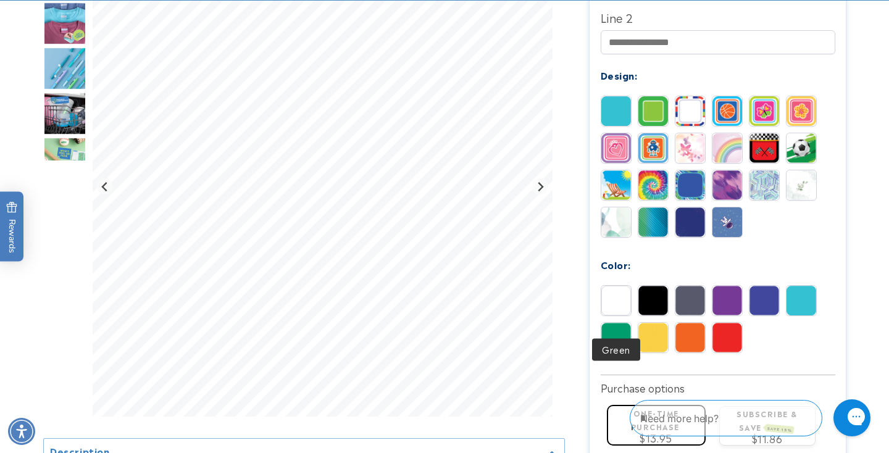
click at [613, 323] on img at bounding box center [616, 338] width 30 height 30
click at [792, 286] on img at bounding box center [801, 301] width 30 height 30
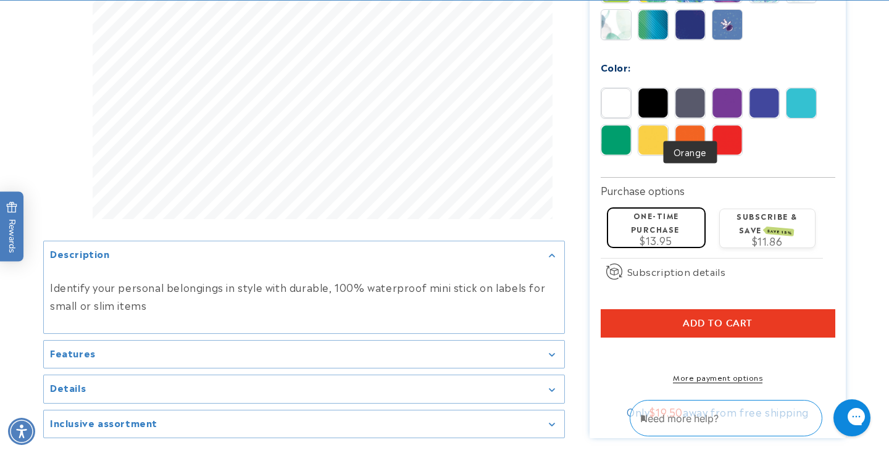
scroll to position [749, 0]
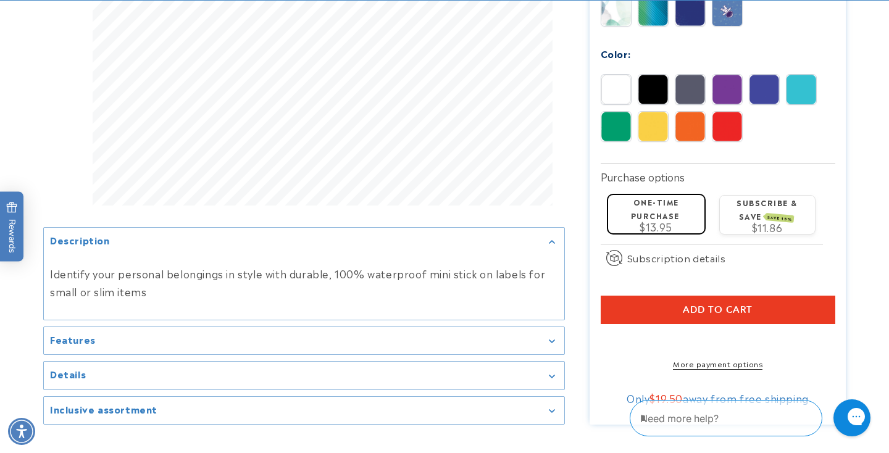
click at [682, 296] on button "Add to cart" at bounding box center [717, 310] width 234 height 28
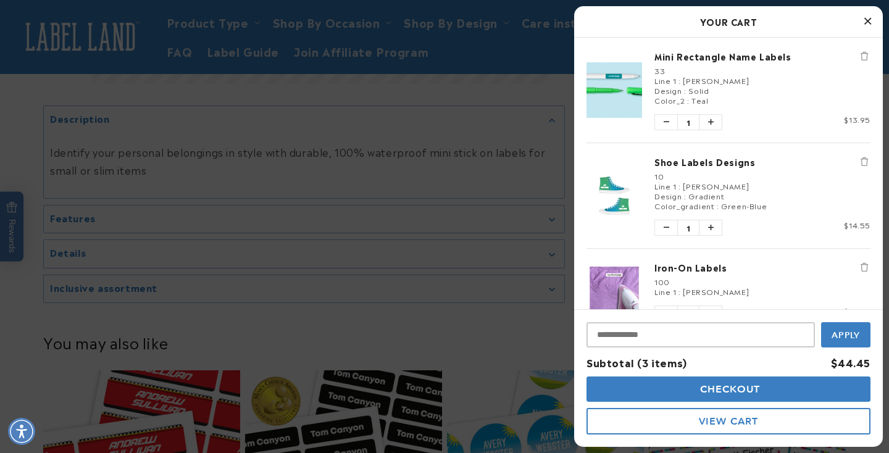
scroll to position [0, 0]
click at [866, 25] on icon "Close Cart" at bounding box center [867, 20] width 7 height 11
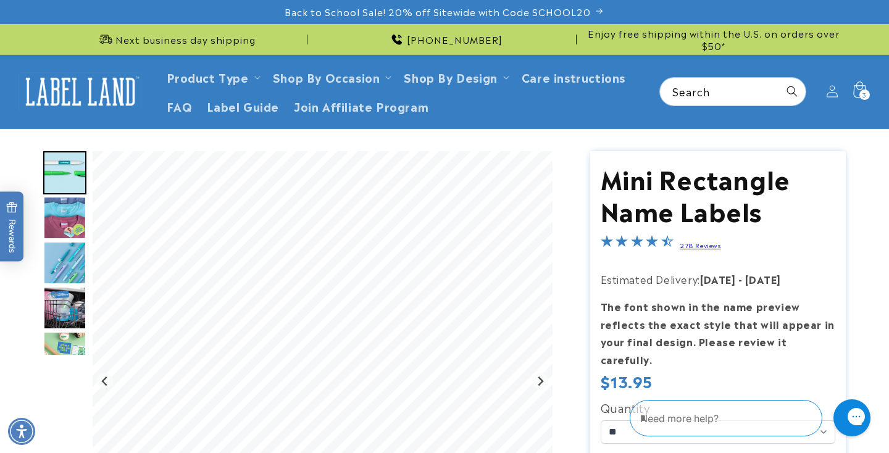
click at [860, 94] on div "3 3 items" at bounding box center [864, 94] width 10 height 10
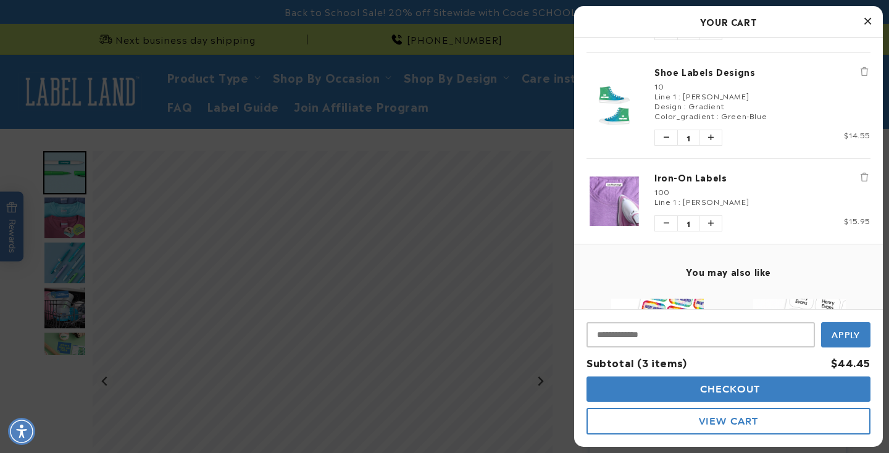
scroll to position [103, 0]
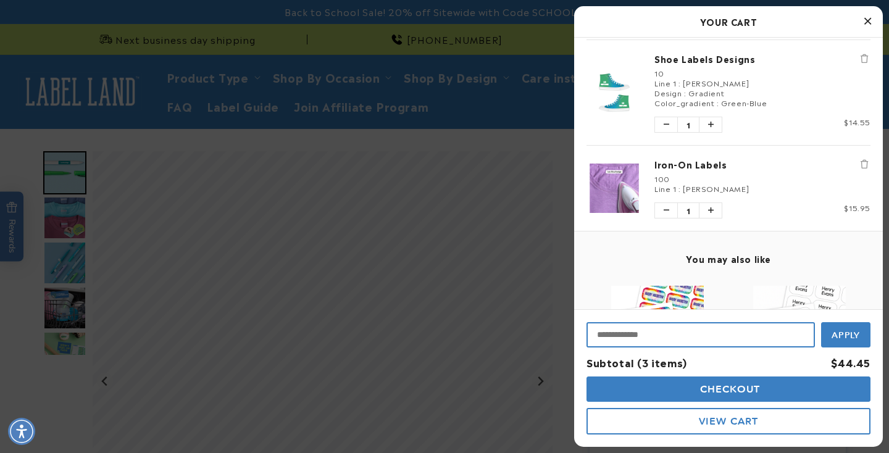
click at [639, 331] on input "Input Discount" at bounding box center [700, 334] width 228 height 25
type input "********"
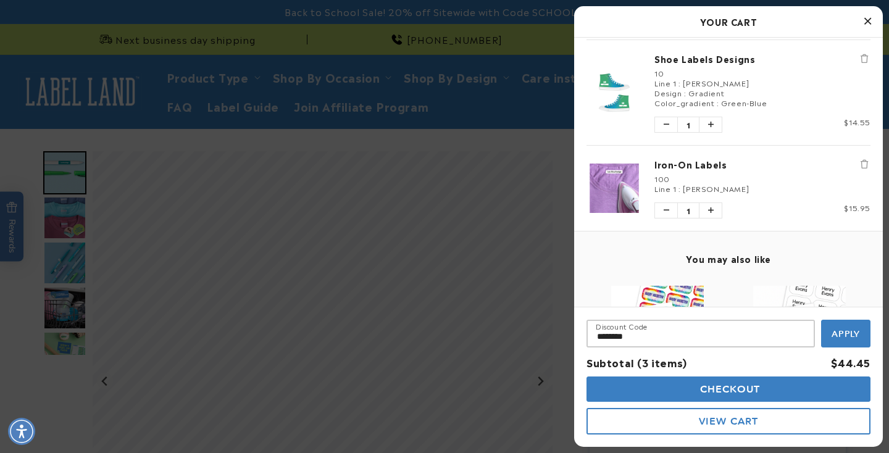
click at [832, 336] on span "Apply" at bounding box center [845, 333] width 29 height 11
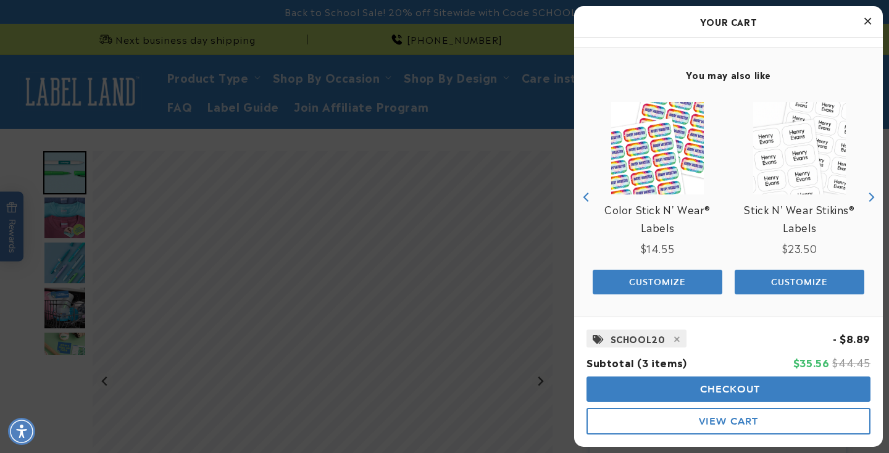
scroll to position [286, 0]
click at [742, 392] on span "Checkout" at bounding box center [729, 389] width 64 height 12
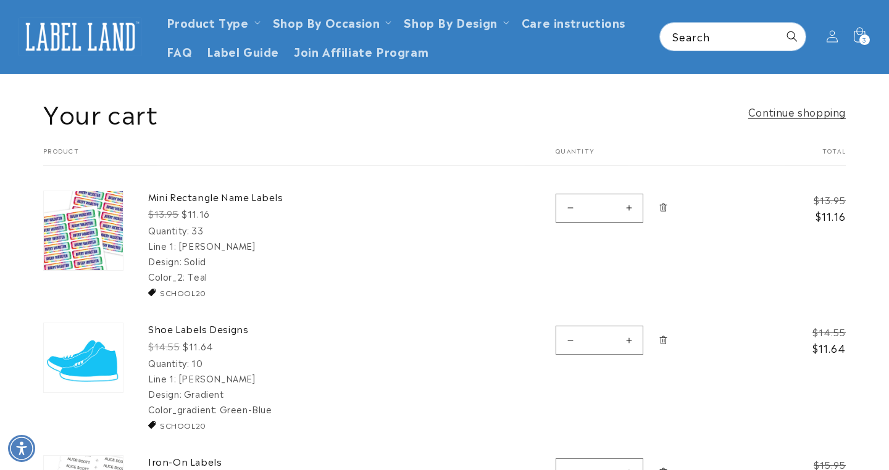
scroll to position [55, 0]
click at [629, 210] on button "Increase quantity for Mini Rectangle Name Labels" at bounding box center [629, 208] width 28 height 29
type input "*"
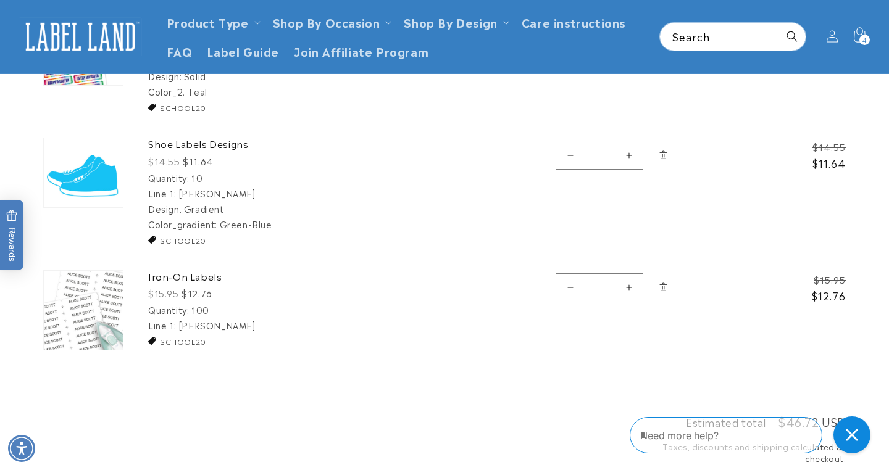
scroll to position [239, 0]
click at [192, 144] on link "Shoe Labels Designs" at bounding box center [240, 145] width 185 height 12
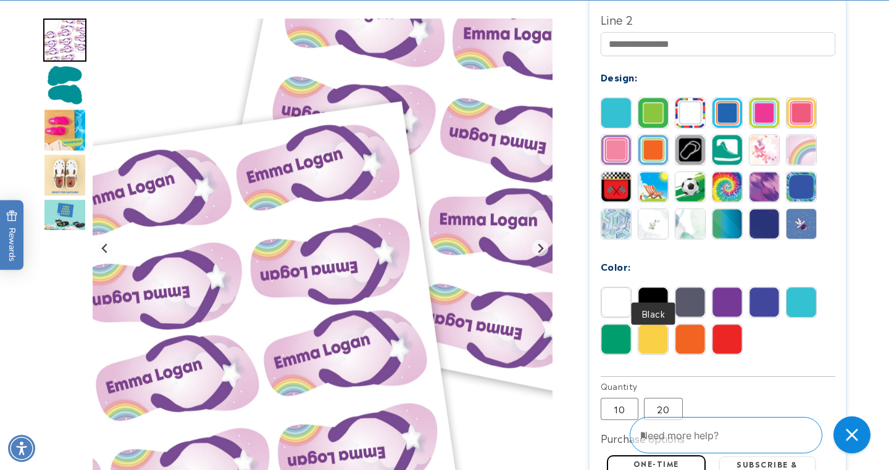
click at [644, 288] on img at bounding box center [653, 303] width 30 height 30
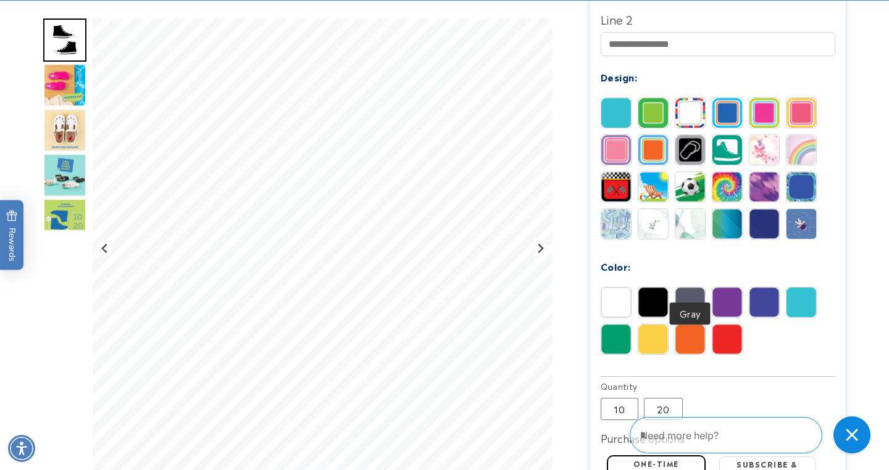
click at [676, 288] on img at bounding box center [690, 303] width 30 height 30
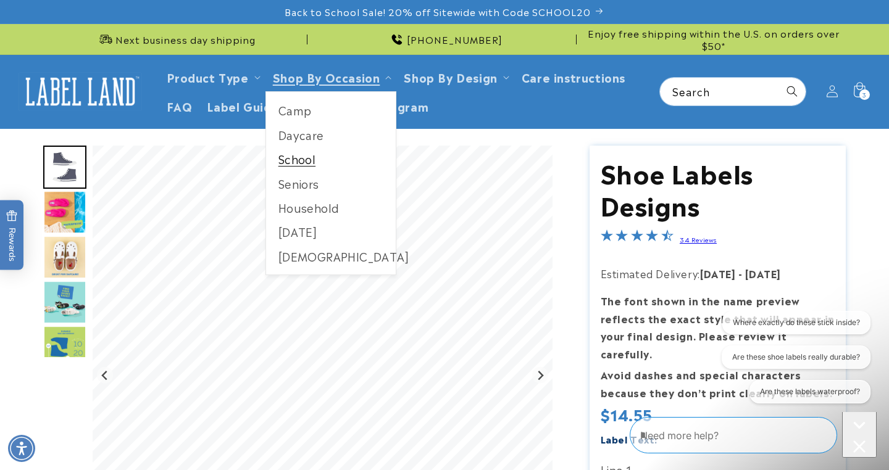
click at [301, 155] on link "School" at bounding box center [331, 159] width 130 height 24
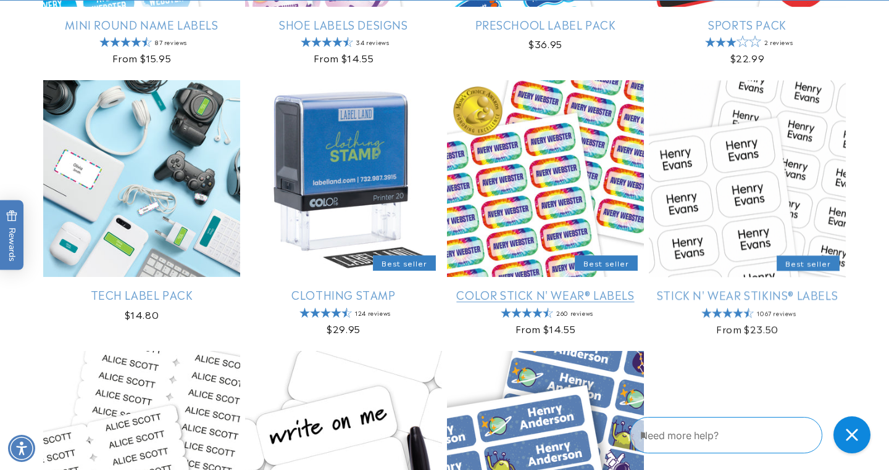
scroll to position [1266, 0]
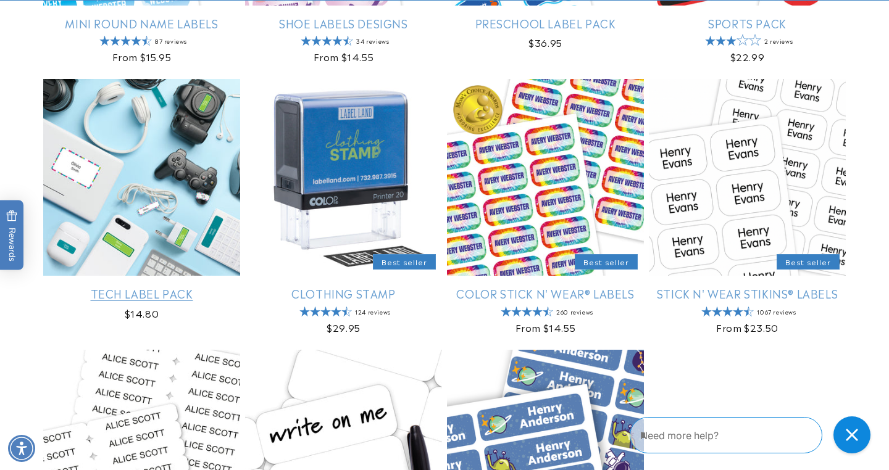
click at [112, 291] on link "Tech Label Pack" at bounding box center [141, 293] width 197 height 14
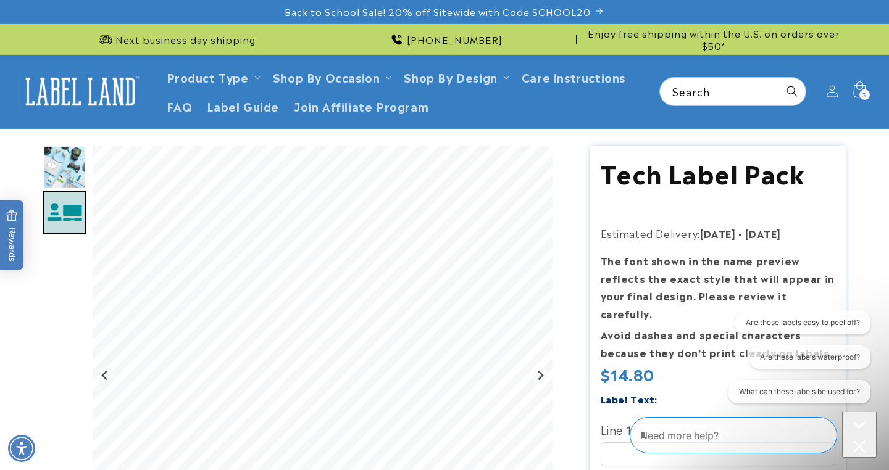
click at [860, 84] on icon at bounding box center [858, 91] width 29 height 29
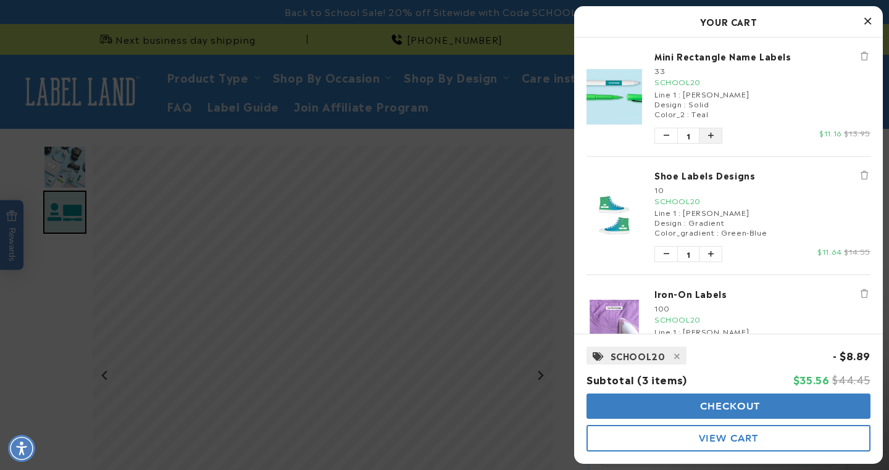
click at [707, 132] on button "Increase quantity of Mini Rectangle Name Labels" at bounding box center [710, 135] width 22 height 15
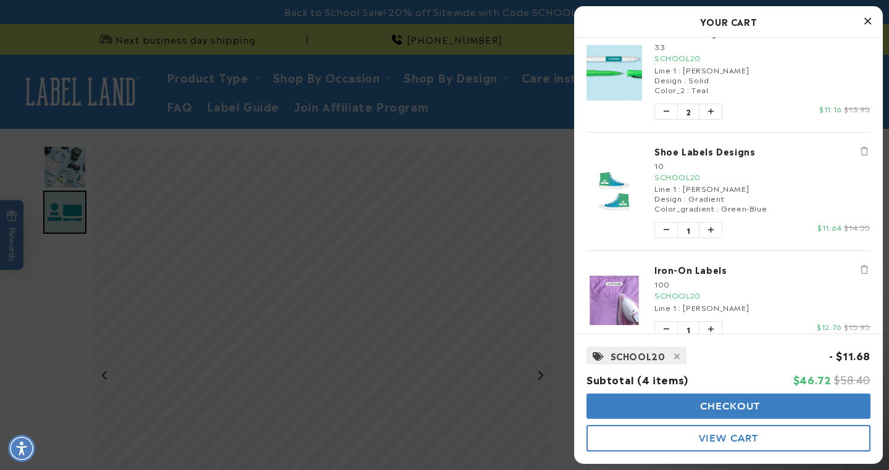
scroll to position [47, 0]
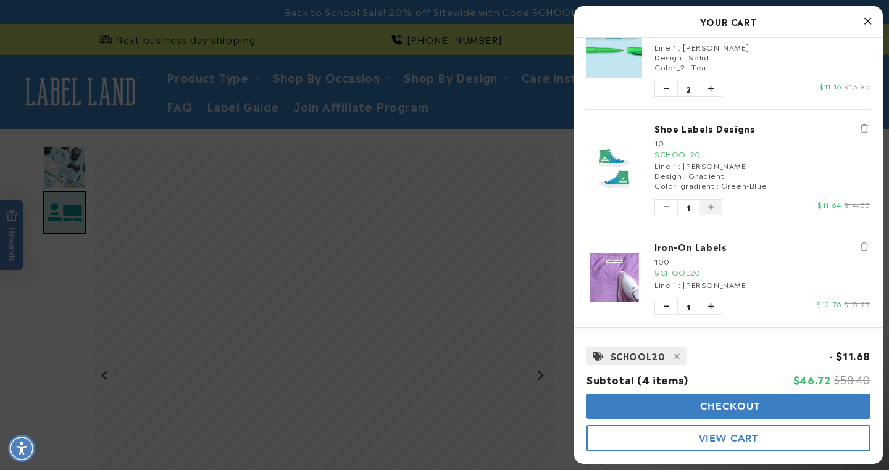
click at [709, 205] on icon "Increase quantity of Shoe Labels Designs" at bounding box center [711, 207] width 6 height 7
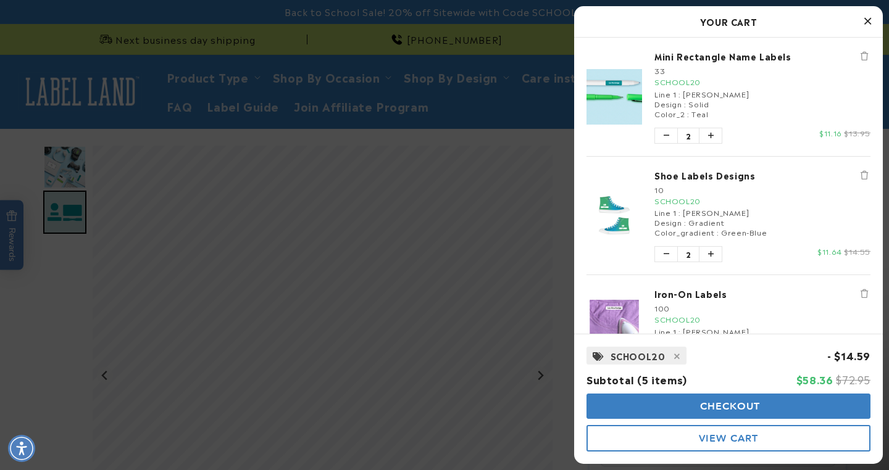
scroll to position [0, 0]
click at [666, 251] on icon "Decrease quantity of Shoe Labels Designs" at bounding box center [666, 254] width 6 height 7
click at [709, 132] on icon "Increase quantity of Mini Rectangle Name Labels" at bounding box center [711, 135] width 6 height 7
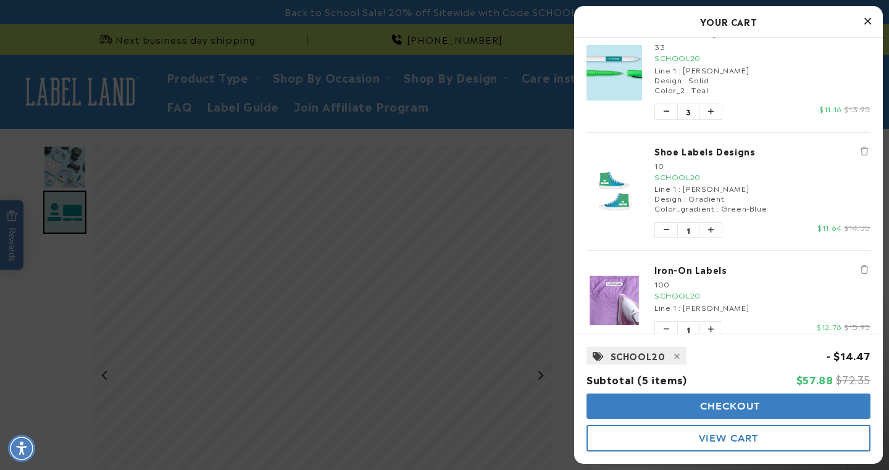
scroll to position [26, 0]
click at [705, 401] on span "Checkout" at bounding box center [729, 406] width 64 height 12
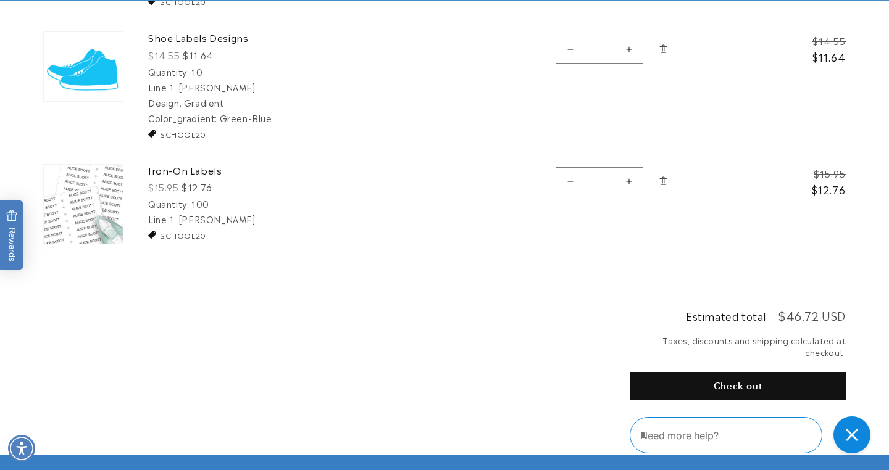
scroll to position [347, 0]
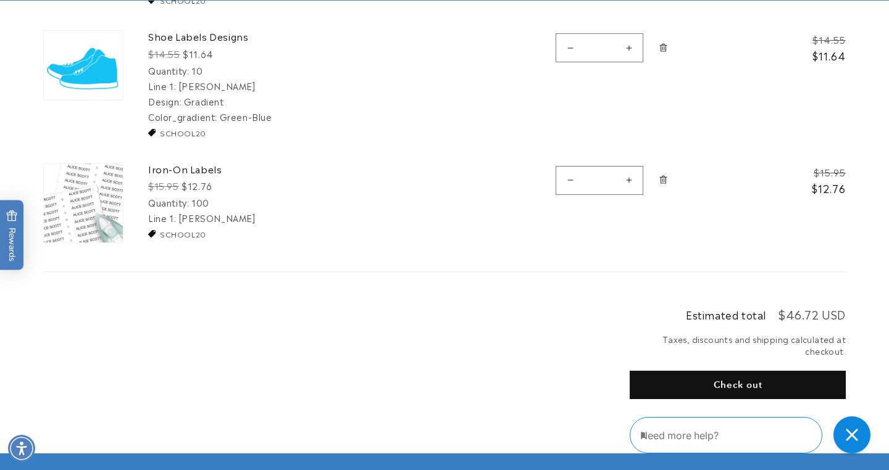
click at [680, 375] on button "Check out" at bounding box center [737, 385] width 216 height 28
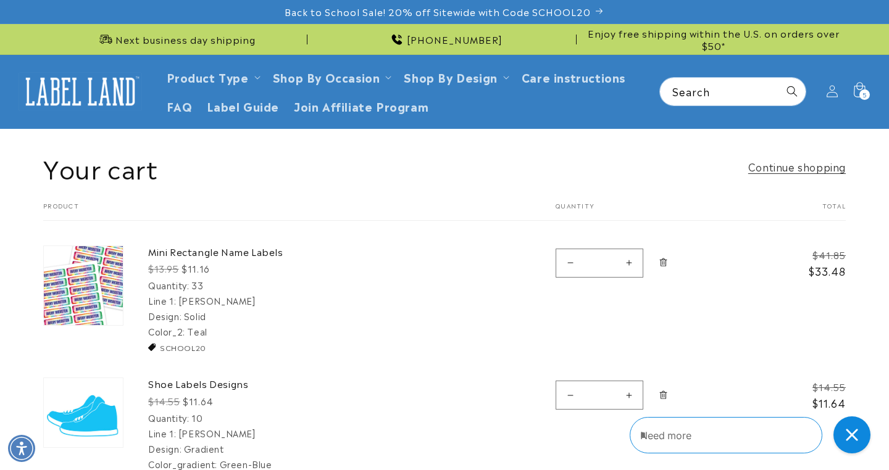
click at [571, 263] on button "Decrease quantity for Mini Rectangle Name Labels" at bounding box center [570, 263] width 28 height 29
type input "*"
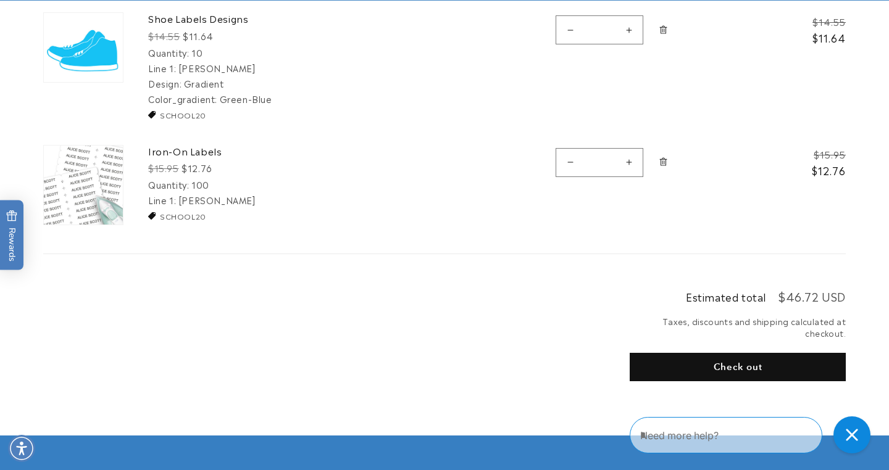
scroll to position [394, 0]
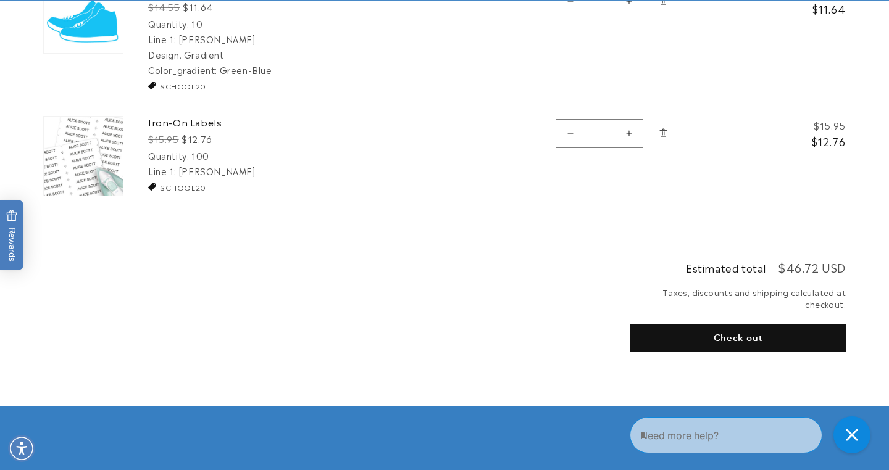
click at [656, 333] on button "Check out" at bounding box center [737, 338] width 216 height 28
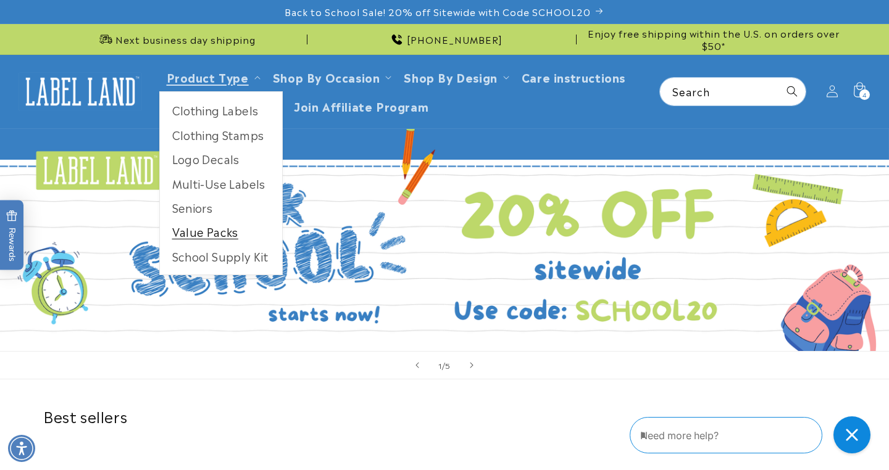
click at [226, 229] on link "Value Packs" at bounding box center [221, 232] width 122 height 24
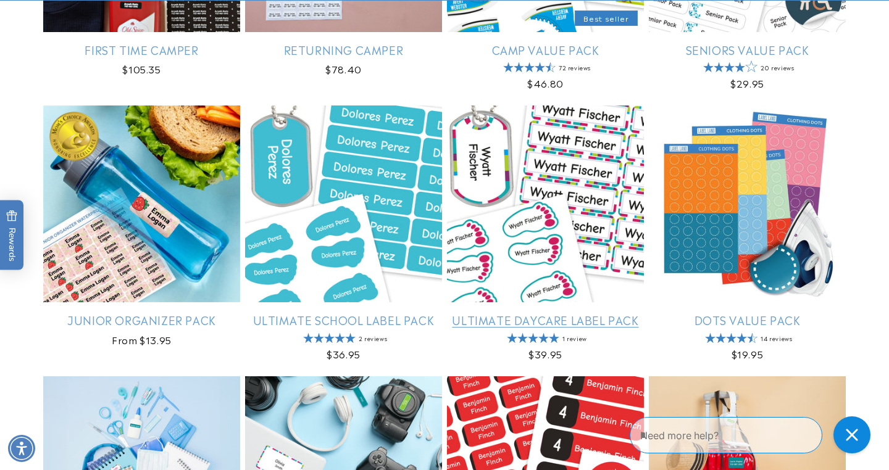
scroll to position [412, 0]
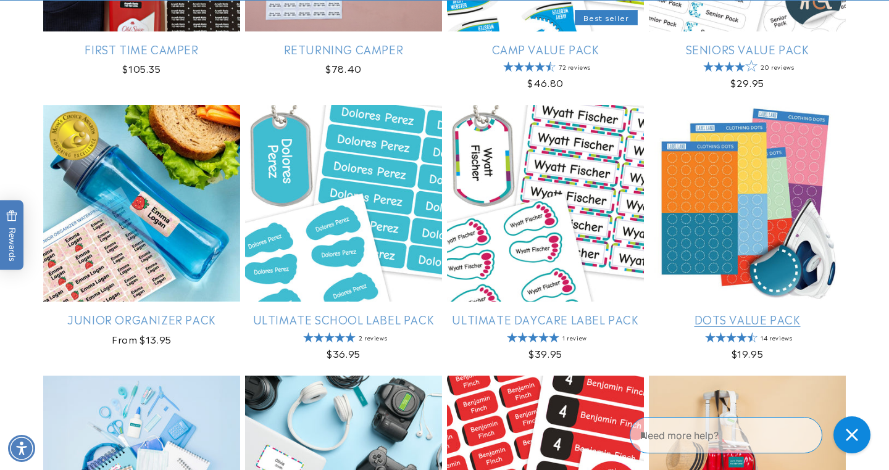
click at [724, 312] on link "Dots Value Pack" at bounding box center [747, 319] width 197 height 14
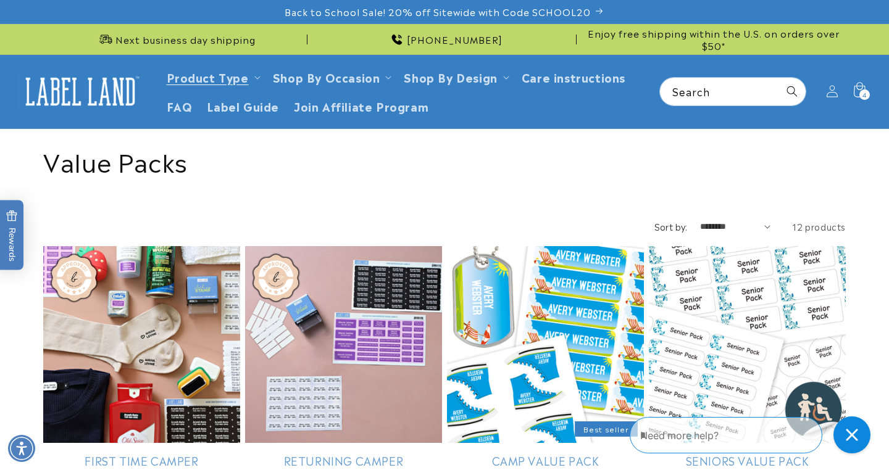
scroll to position [0, 0]
click at [858, 91] on icon at bounding box center [858, 91] width 29 height 29
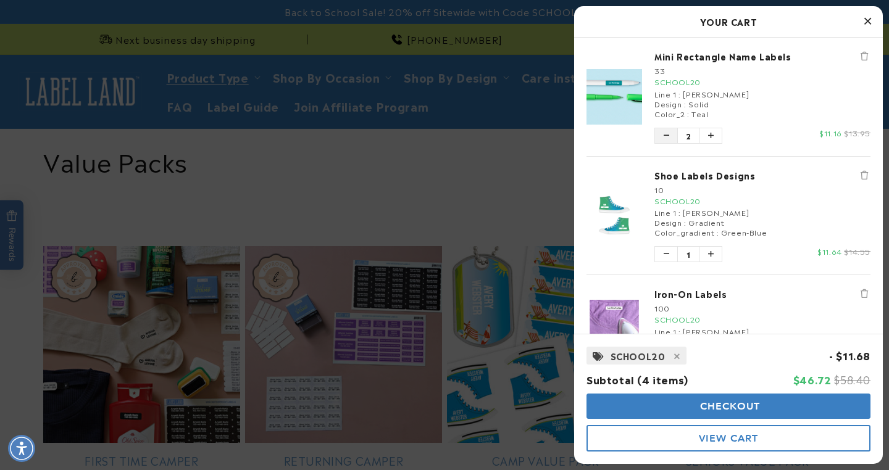
click at [664, 133] on icon "Decrease quantity of Mini Rectangle Name Labels" at bounding box center [666, 135] width 6 height 7
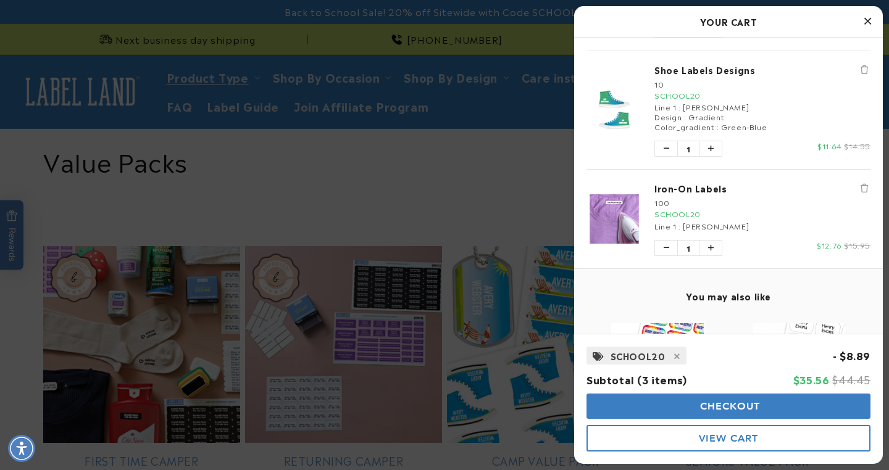
scroll to position [107, 0]
click at [752, 405] on span "Checkout" at bounding box center [729, 406] width 64 height 12
